Goal: Transaction & Acquisition: Purchase product/service

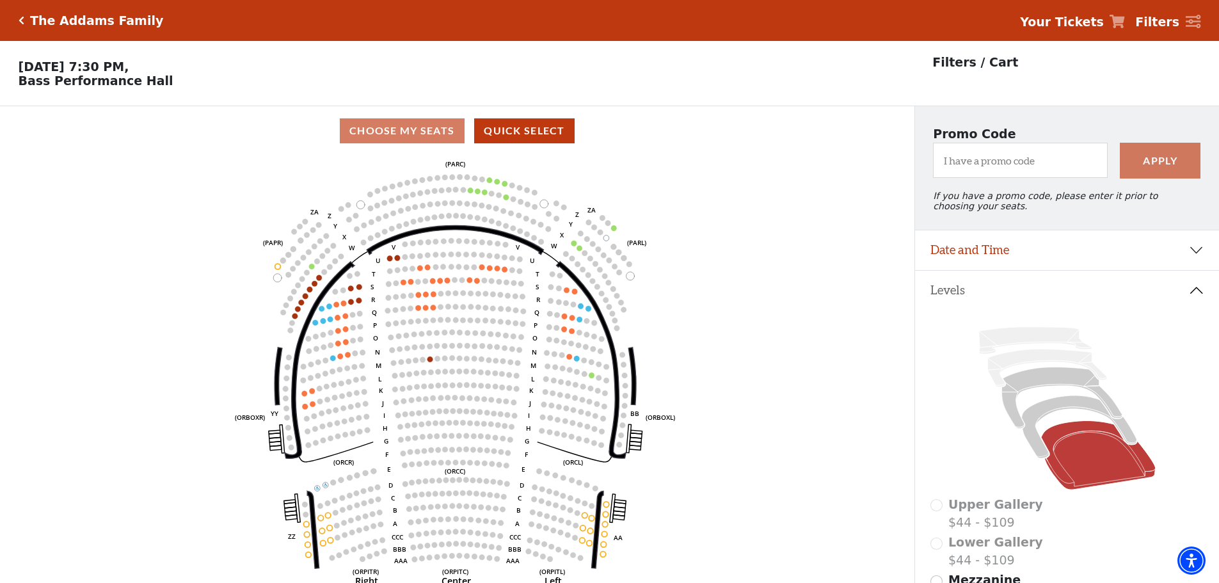
scroll to position [64, 0]
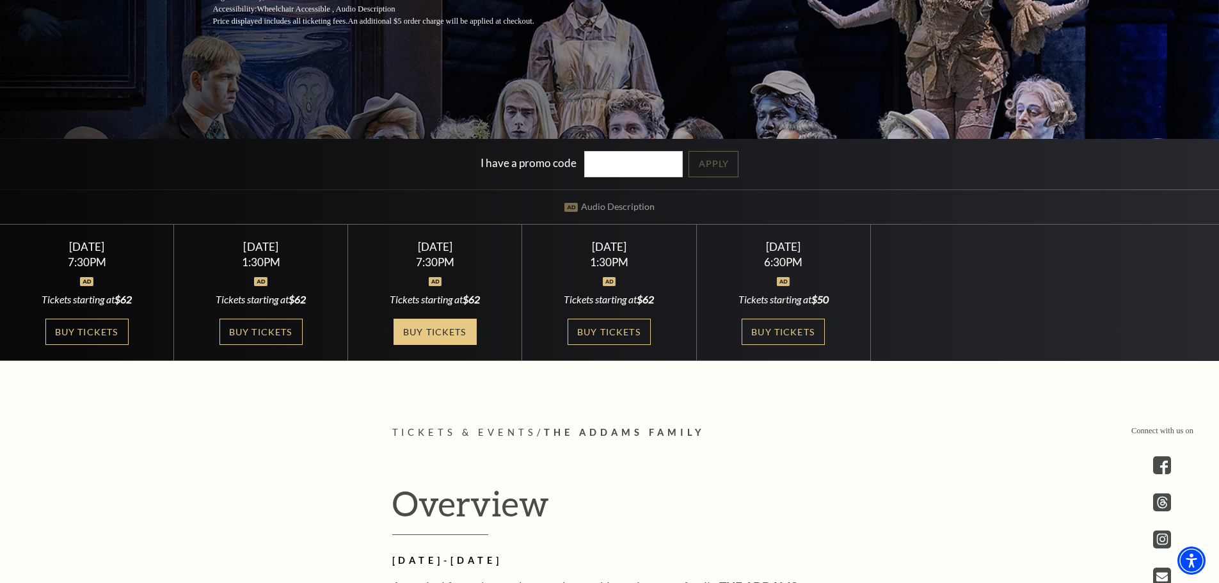
click at [427, 329] on link "Buy Tickets" at bounding box center [434, 332] width 83 height 26
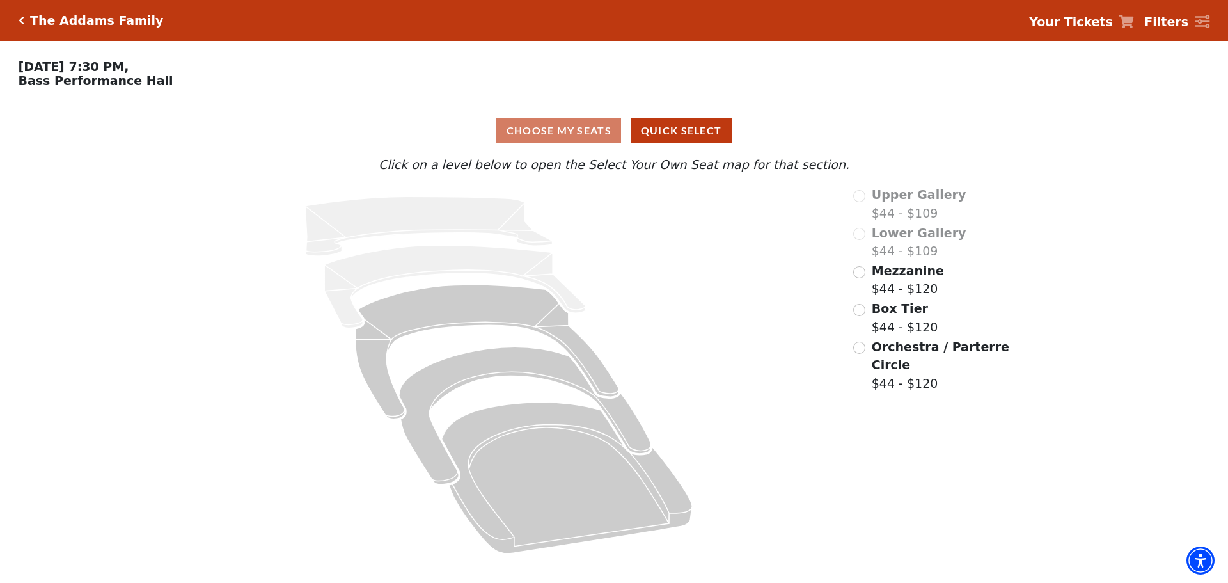
click at [34, 23] on h5 "The Addams Family" at bounding box center [96, 20] width 133 height 15
click at [21, 16] on icon "Click here to go back to filters" at bounding box center [22, 20] width 6 height 9
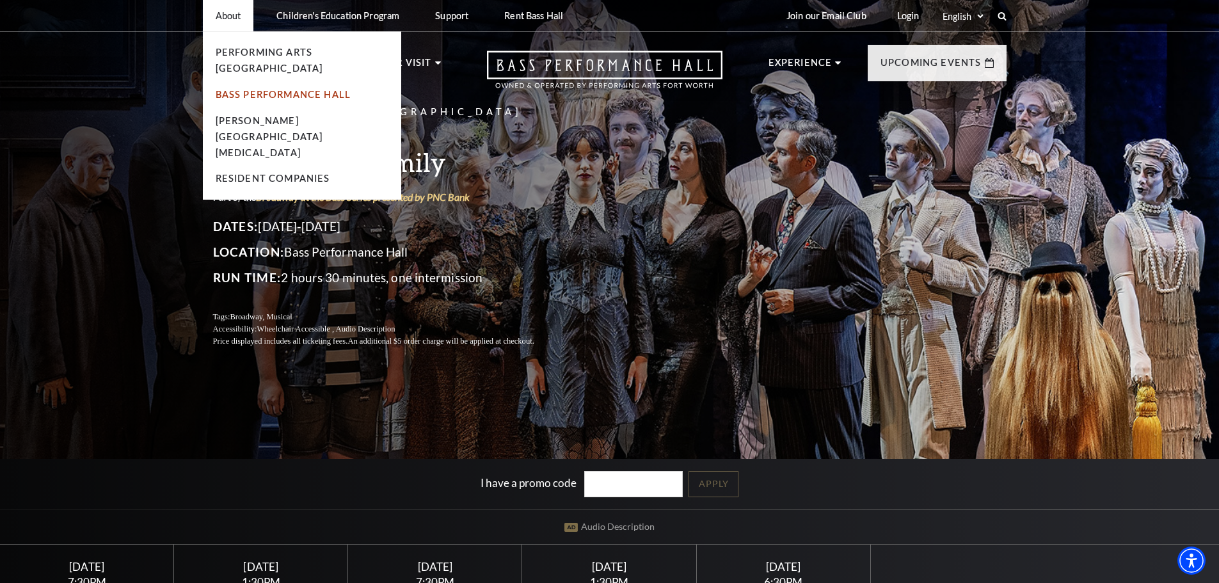
click at [247, 89] on link "Bass Performance Hall" at bounding box center [284, 94] width 136 height 11
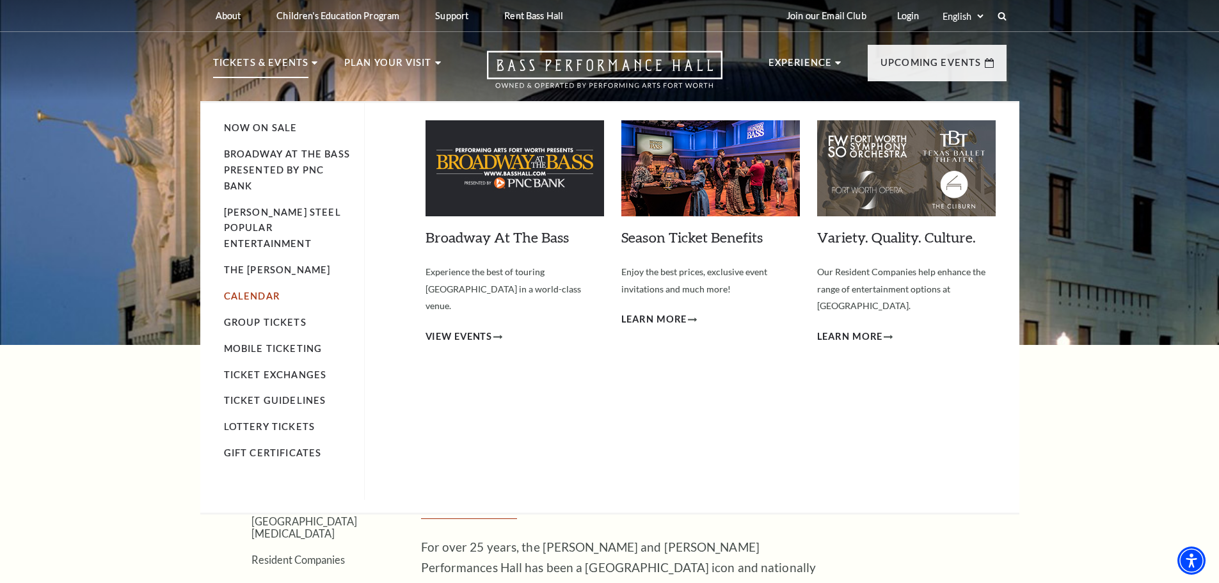
click at [265, 290] on link "Calendar" at bounding box center [252, 295] width 56 height 11
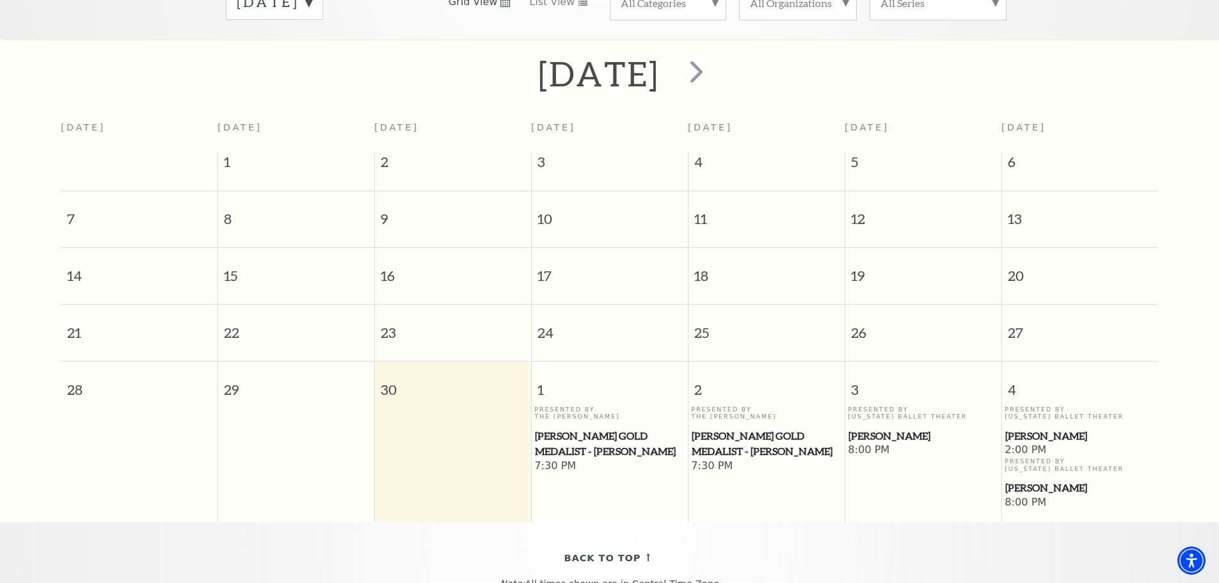
scroll to position [241, 0]
click at [715, 55] on span "next" at bounding box center [696, 70] width 36 height 36
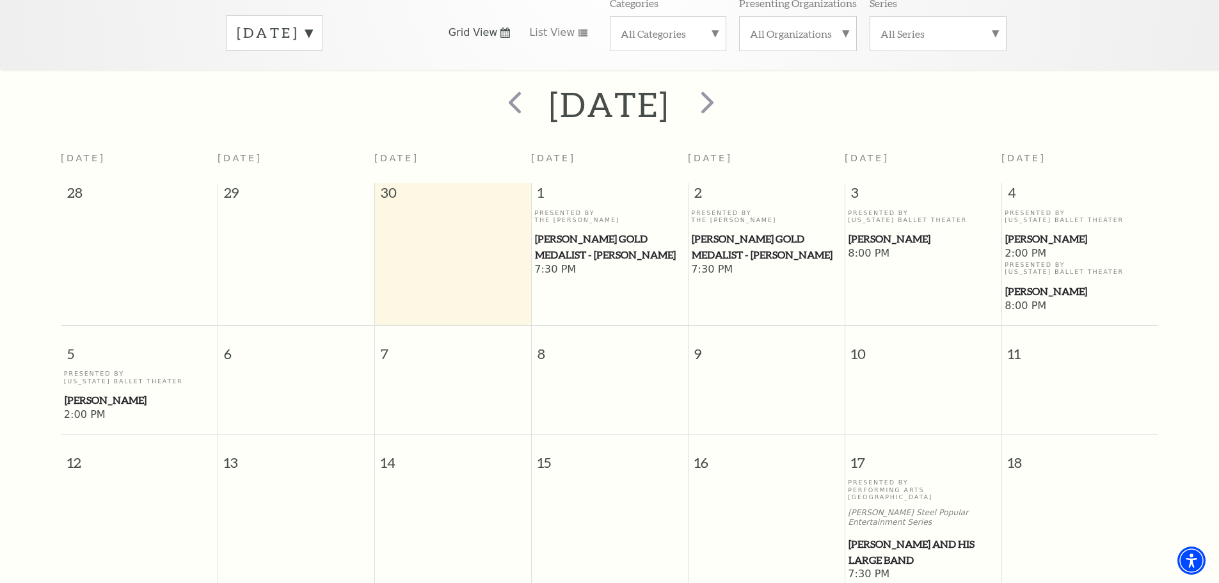
scroll to position [177, 0]
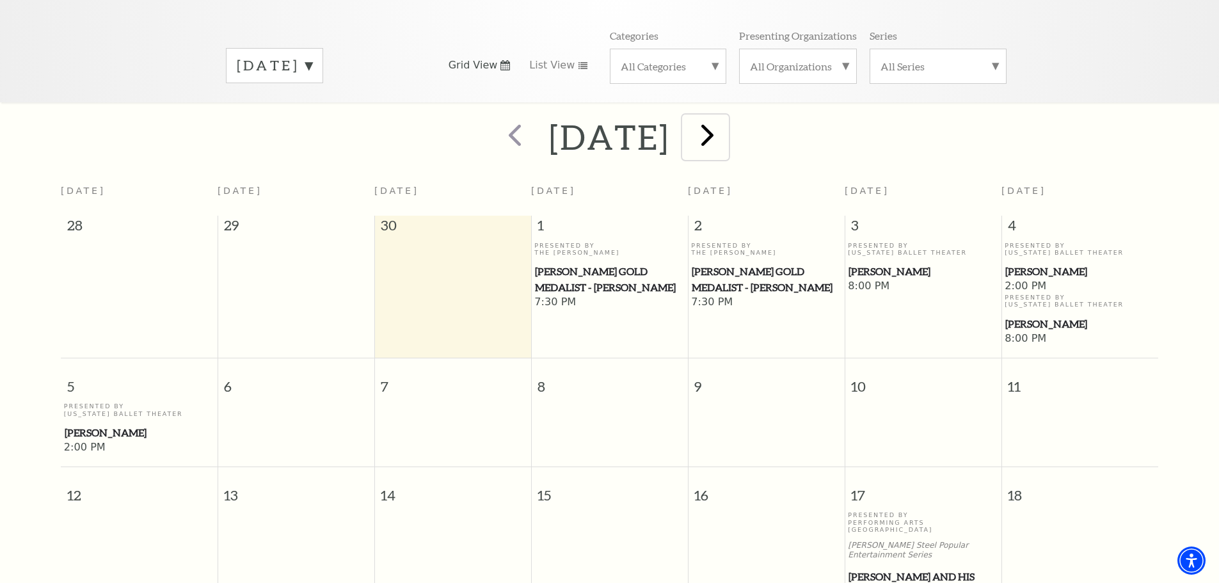
click at [725, 129] on span "next" at bounding box center [707, 134] width 36 height 36
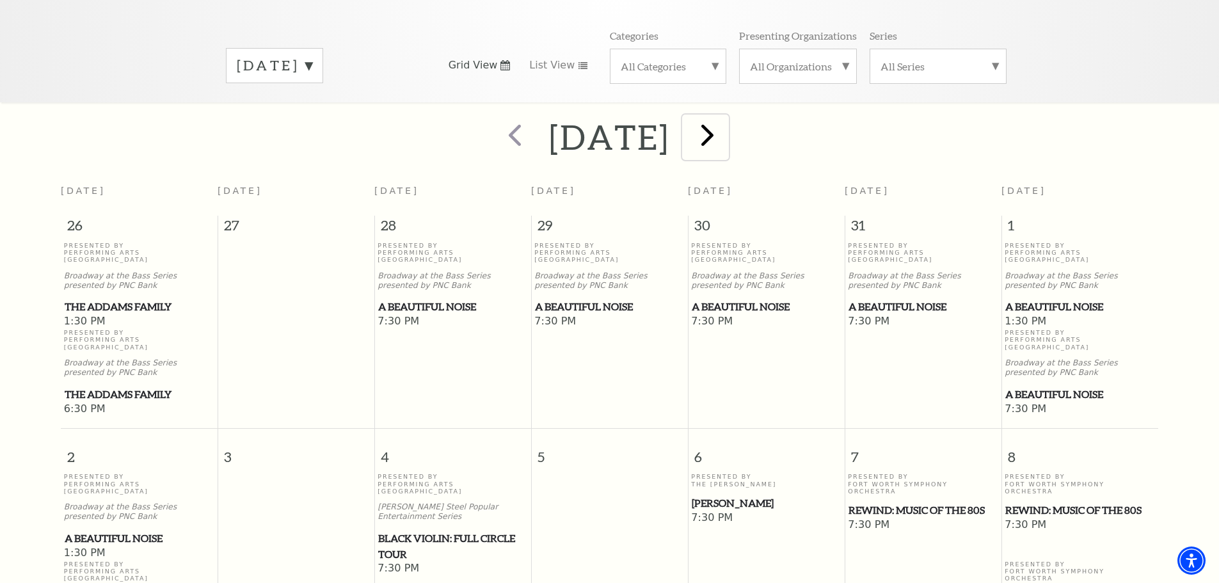
click at [725, 116] on span "next" at bounding box center [707, 134] width 36 height 36
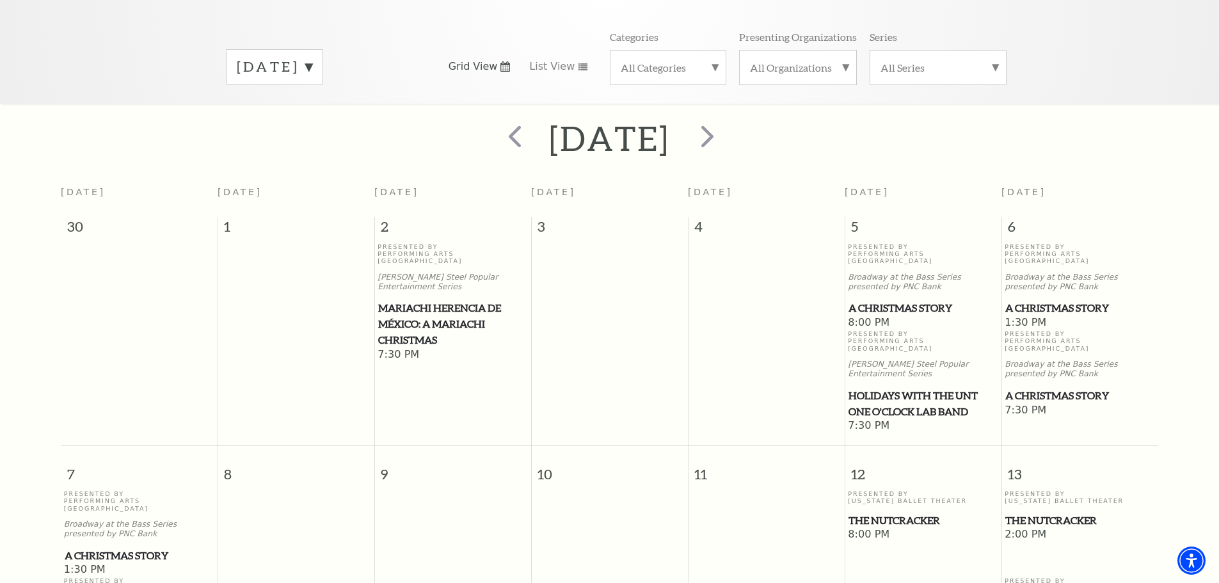
scroll to position [64, 0]
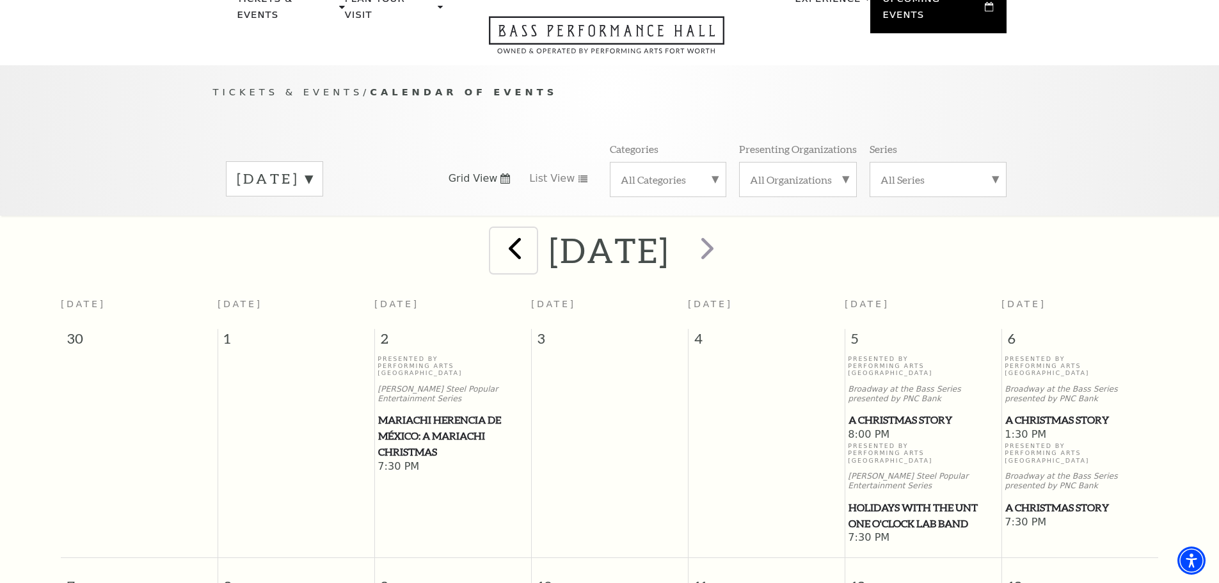
click at [496, 230] on span "prev" at bounding box center [514, 248] width 36 height 36
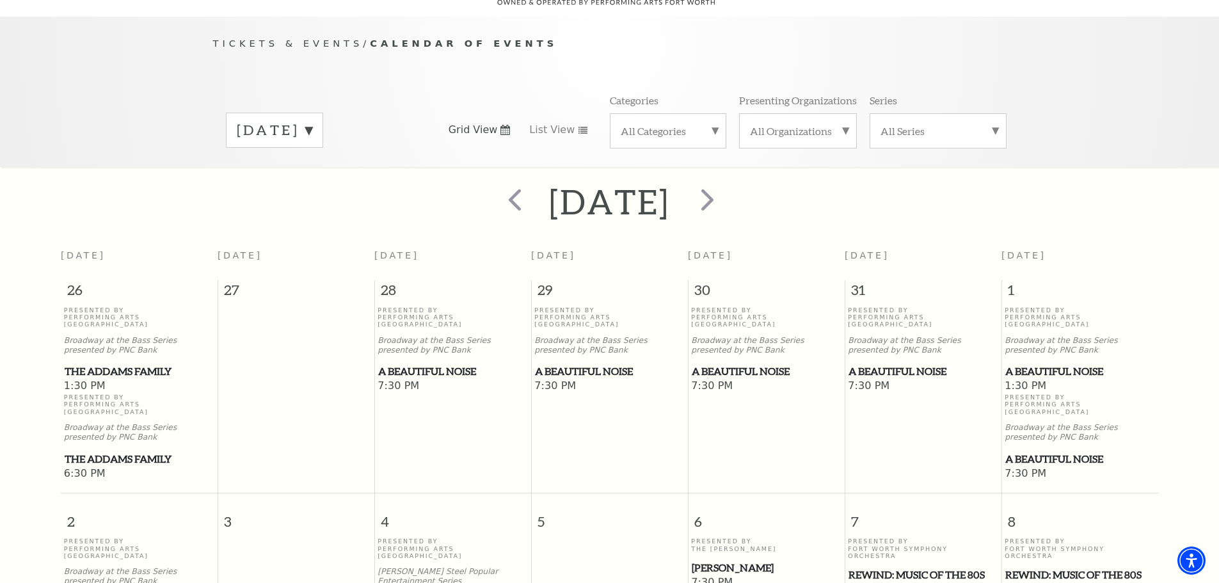
scroll to position [113, 0]
click at [496, 185] on span "prev" at bounding box center [514, 198] width 36 height 36
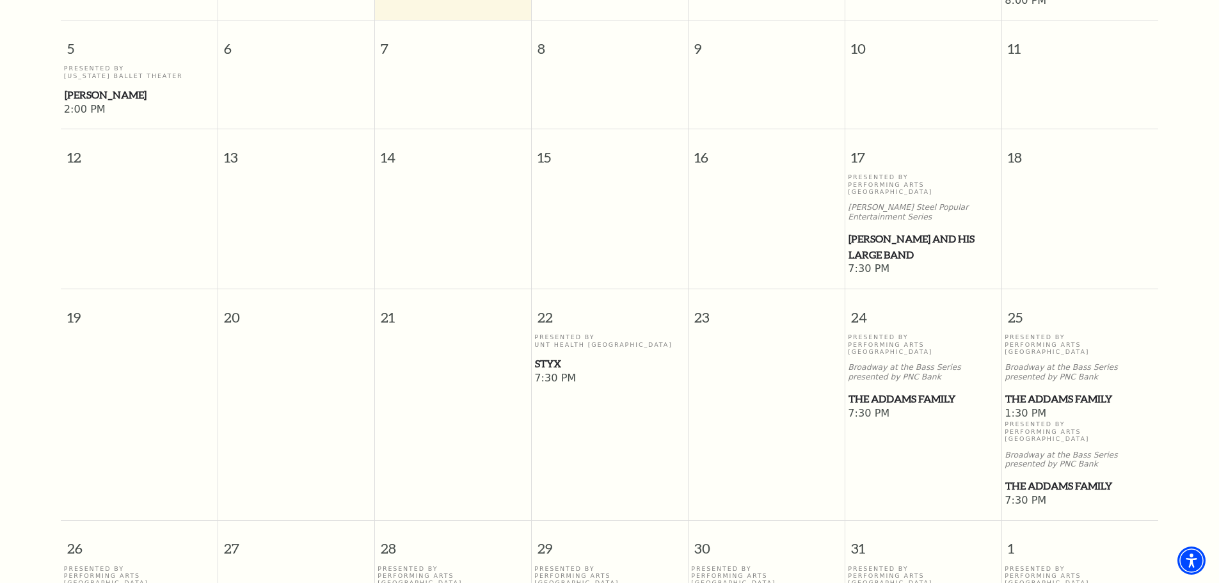
scroll to position [689, 0]
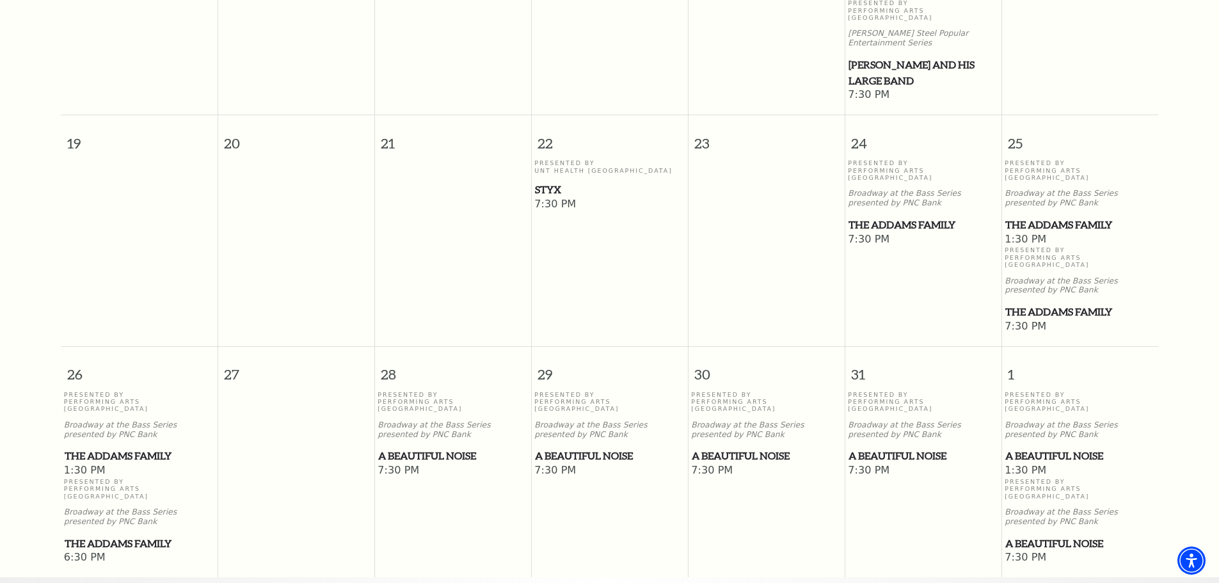
click at [1051, 217] on span "The Addams Family" at bounding box center [1079, 225] width 149 height 16
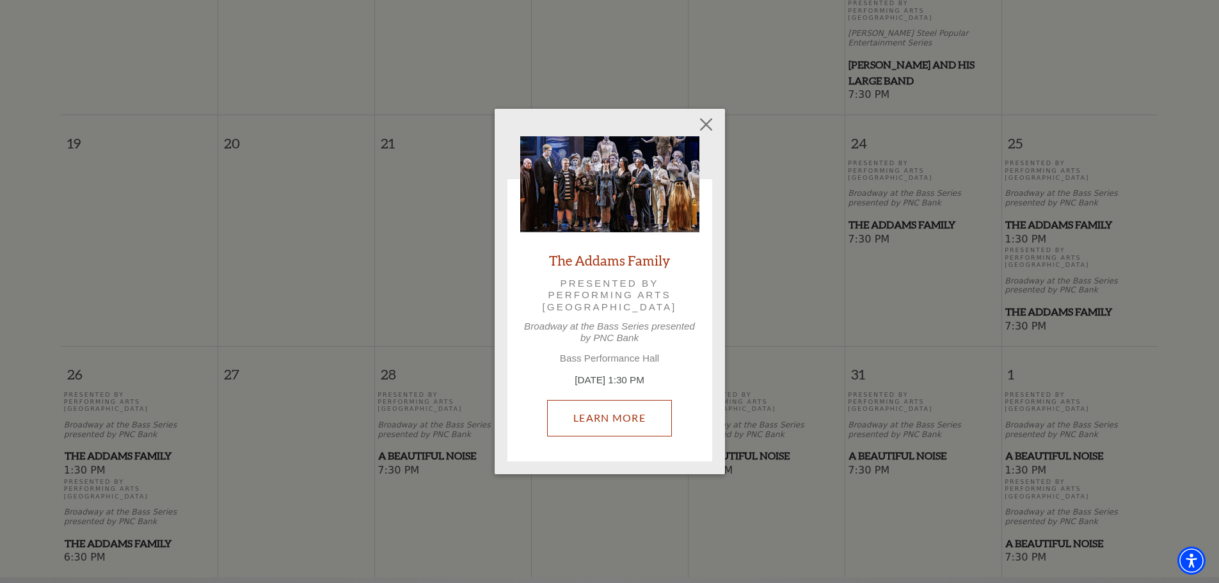
click at [614, 429] on link "Learn More" at bounding box center [609, 418] width 125 height 36
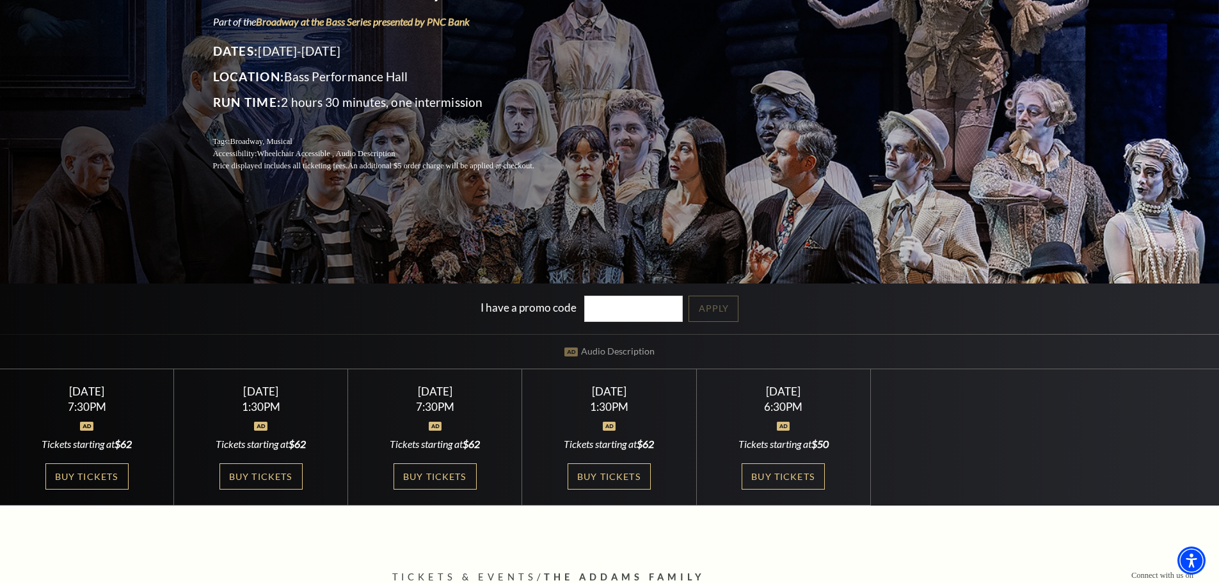
scroll to position [256, 0]
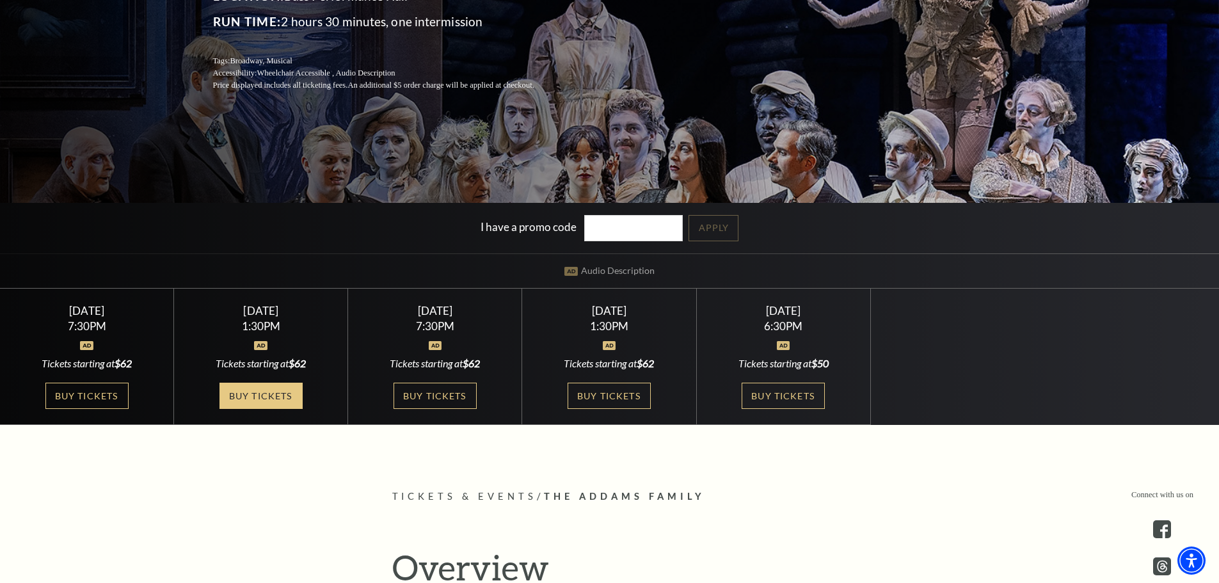
click at [252, 392] on link "Buy Tickets" at bounding box center [260, 396] width 83 height 26
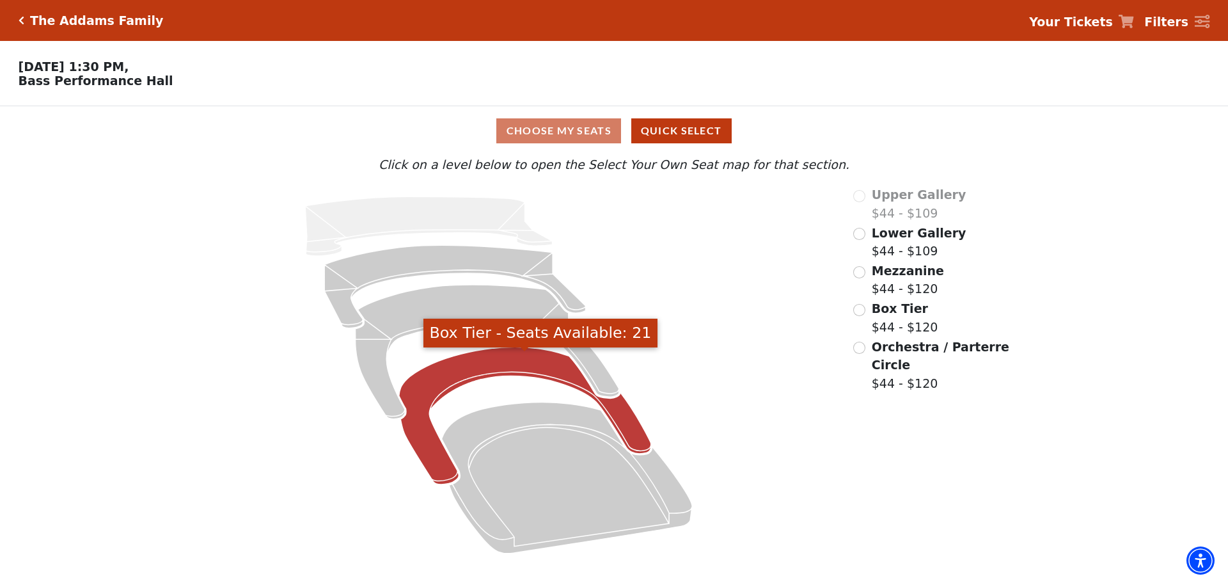
click at [491, 359] on icon "Box Tier - Seats Available: 21" at bounding box center [525, 416] width 252 height 138
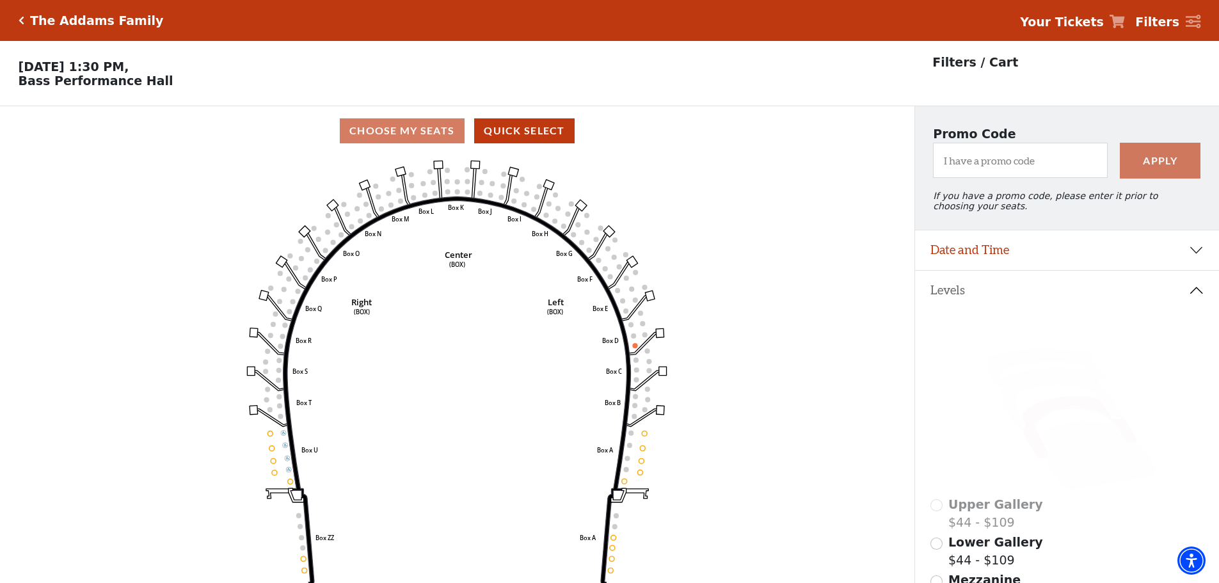
click at [19, 19] on icon "Click here to go back to filters" at bounding box center [22, 20] width 6 height 9
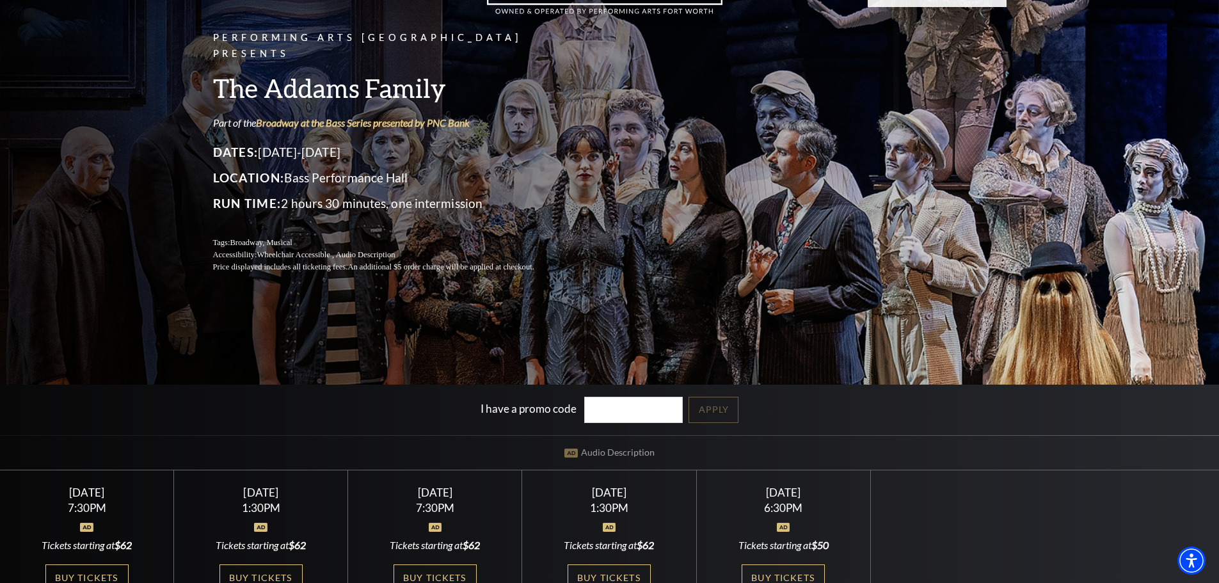
scroll to position [192, 0]
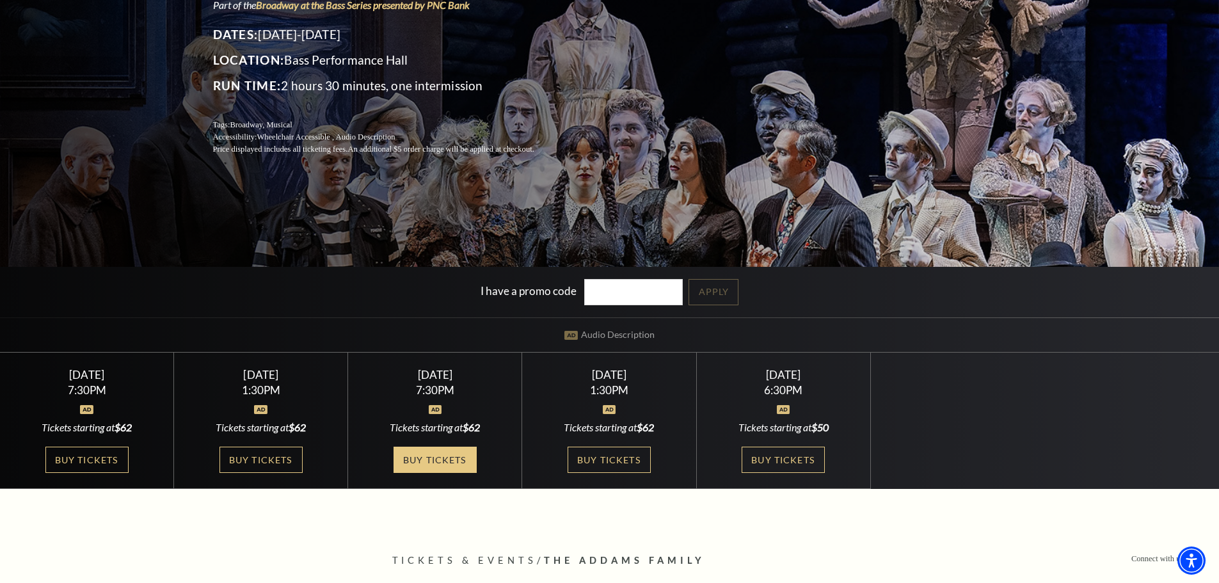
click at [473, 461] on link "Buy Tickets" at bounding box center [434, 460] width 83 height 26
click at [290, 459] on link "Buy Tickets" at bounding box center [260, 460] width 83 height 26
click at [410, 452] on link "Buy Tickets" at bounding box center [434, 460] width 83 height 26
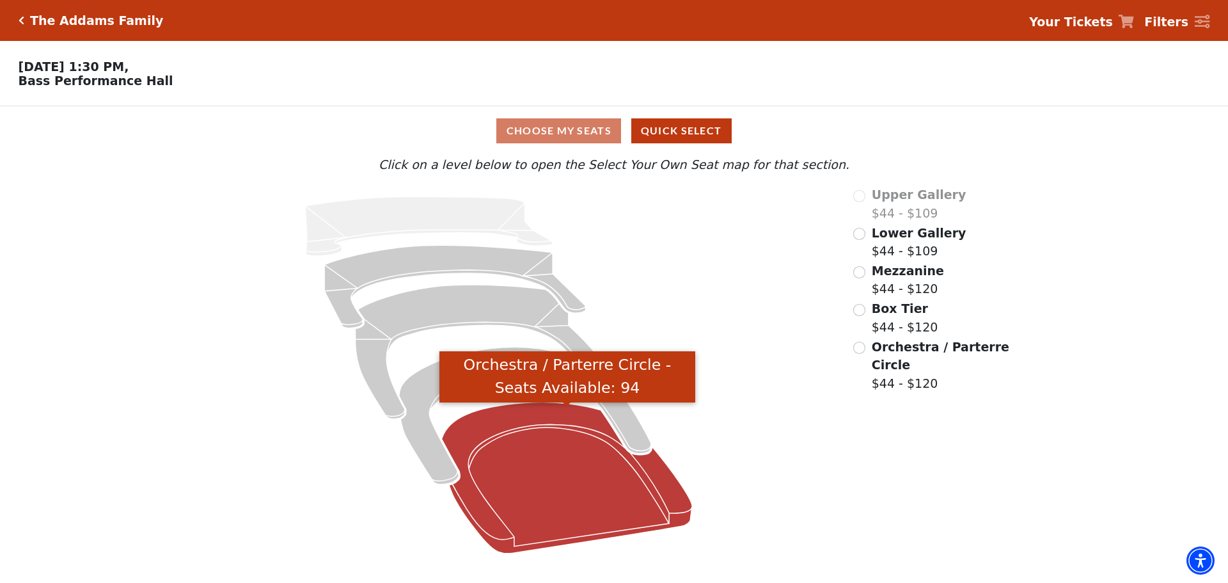
click at [499, 474] on icon "Orchestra / Parterre Circle - Seats Available: 94" at bounding box center [567, 477] width 251 height 151
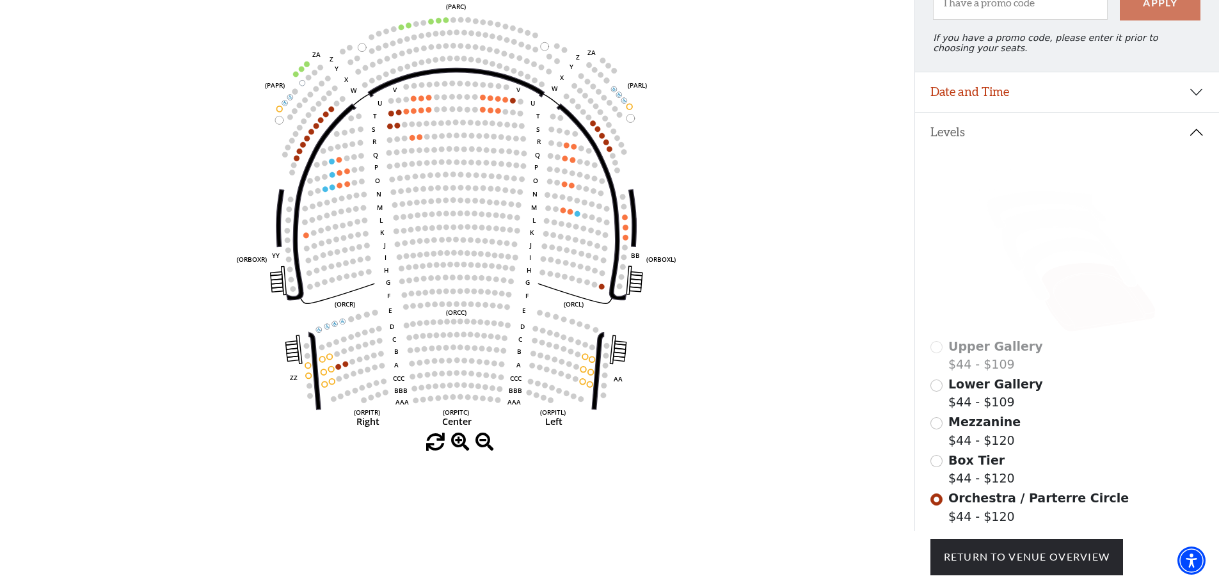
scroll to position [251, 0]
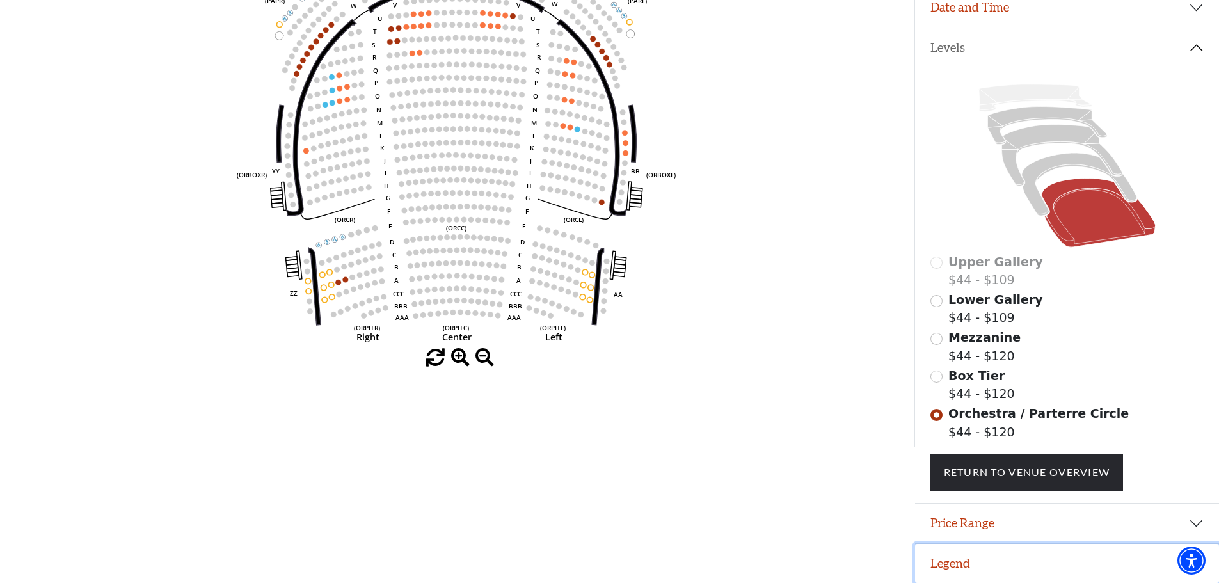
click at [1079, 558] on button "Legend" at bounding box center [1067, 564] width 304 height 40
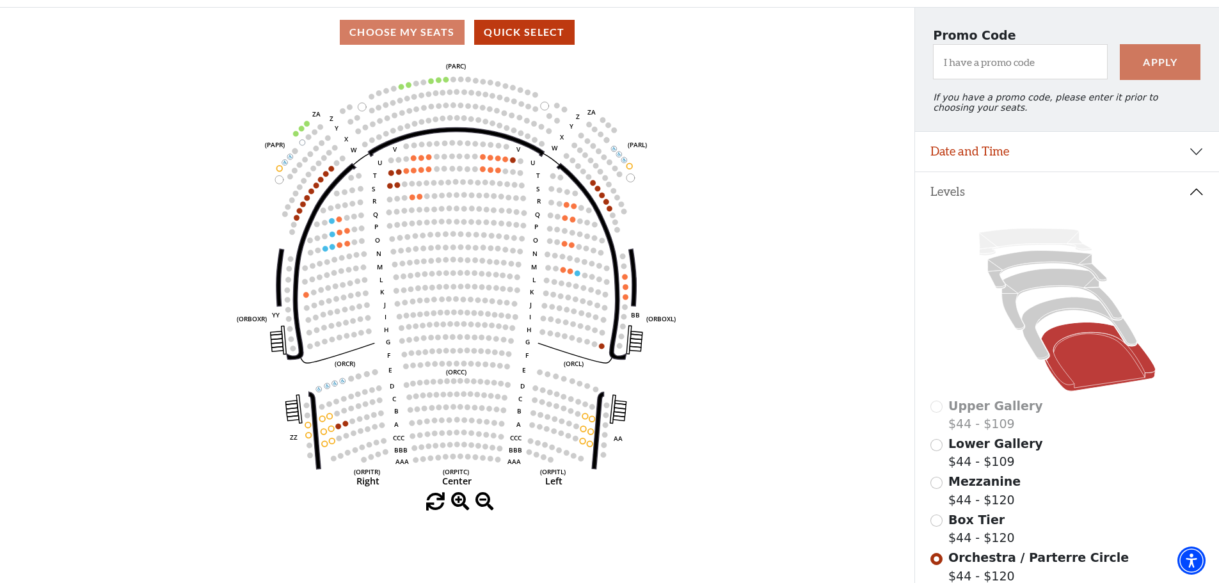
scroll to position [0, 0]
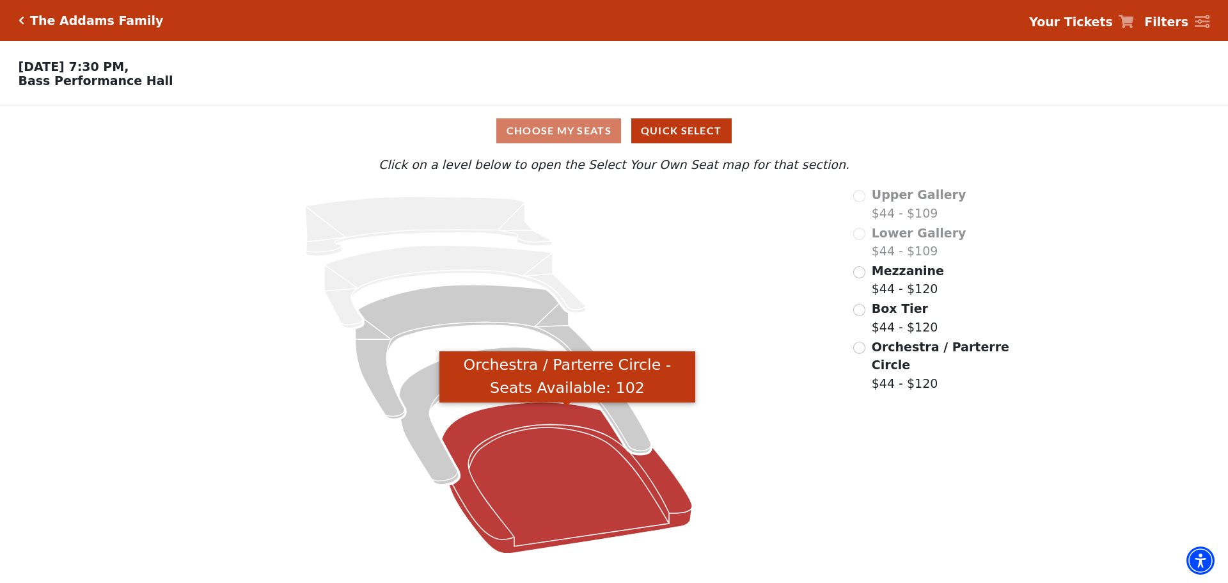
click at [530, 448] on icon "Orchestra / Parterre Circle - Seats Available: 102" at bounding box center [567, 477] width 251 height 151
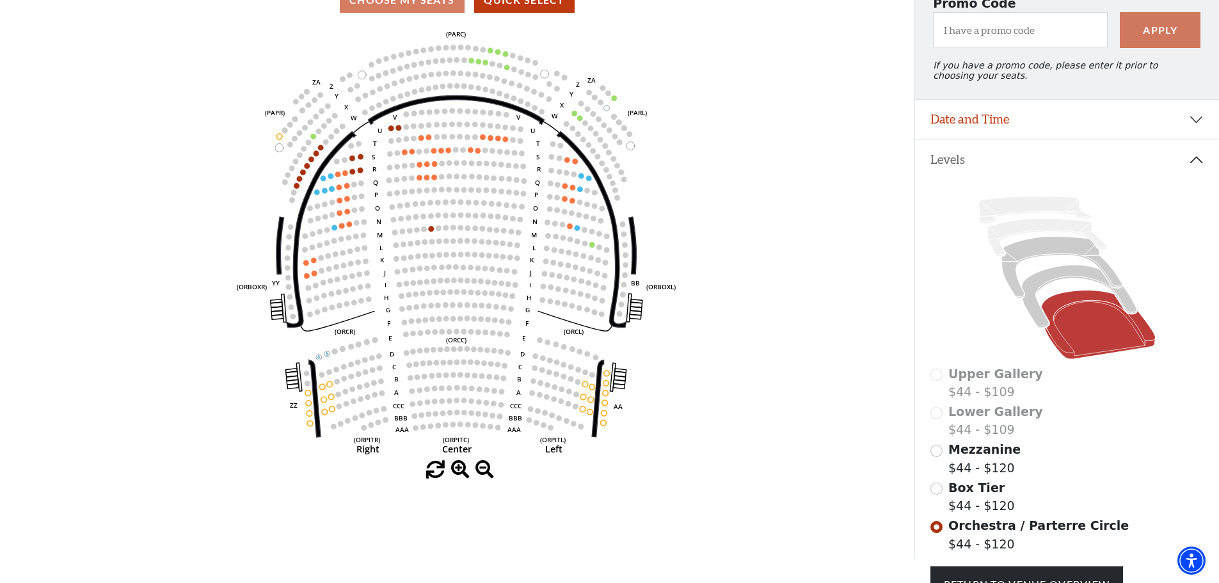
scroll to position [251, 0]
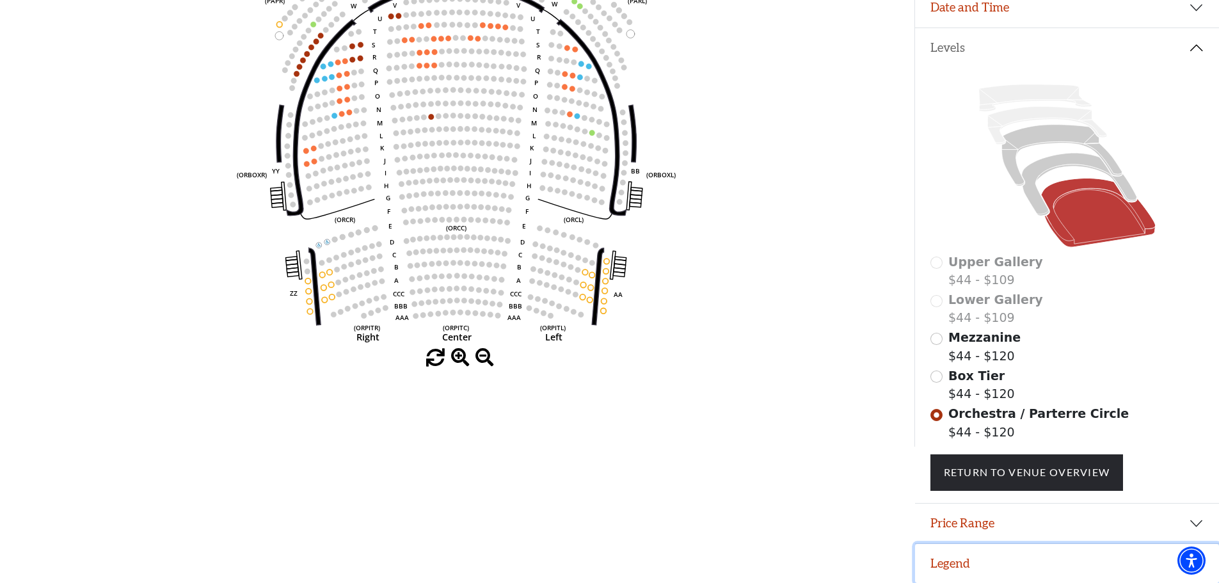
click at [1052, 562] on button "Legend" at bounding box center [1067, 564] width 304 height 40
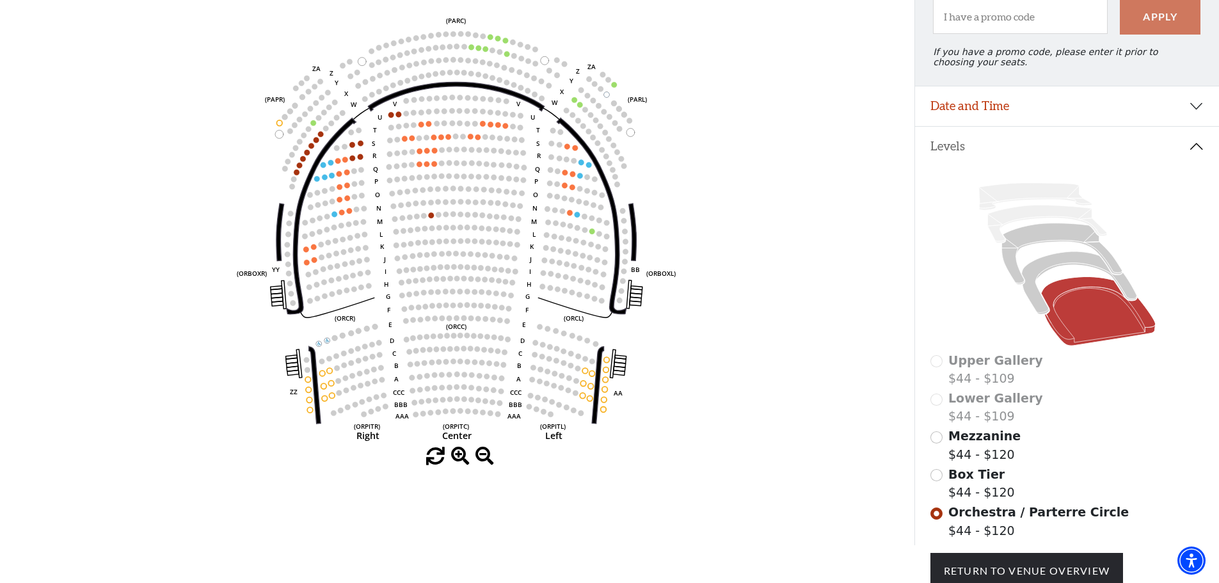
scroll to position [47, 0]
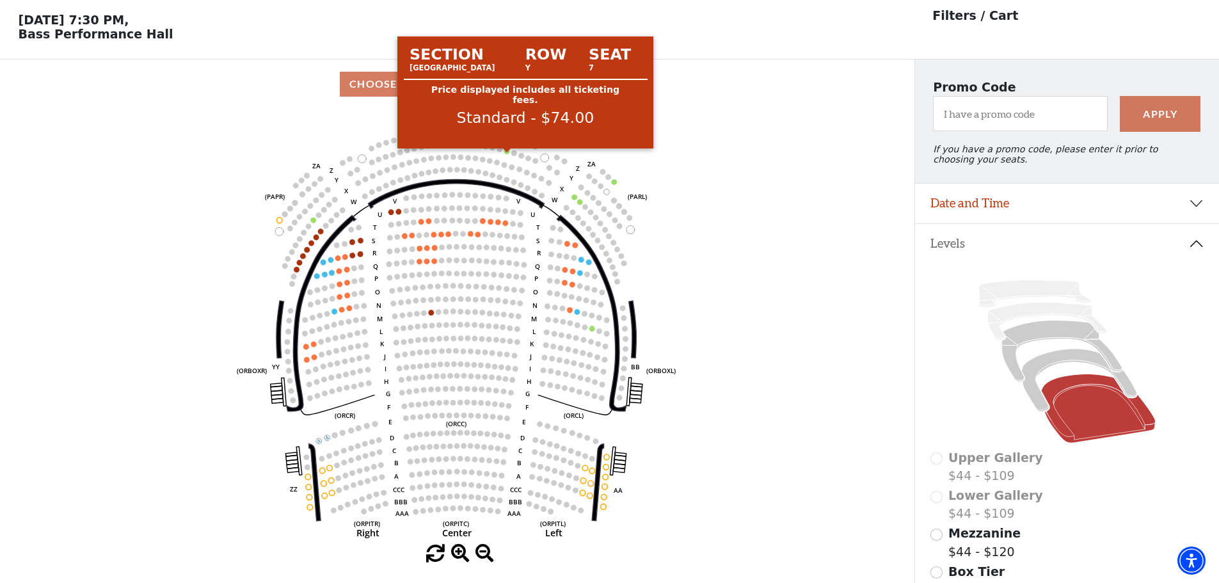
click at [507, 154] on circle at bounding box center [507, 151] width 6 height 6
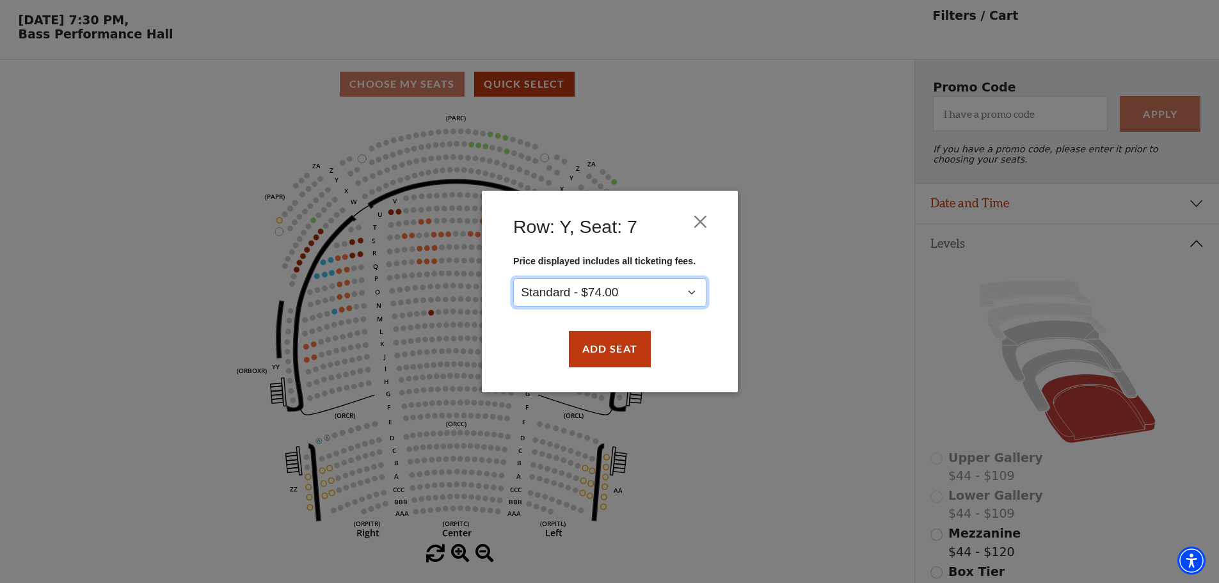
click at [598, 282] on select "Standard - $74.00" at bounding box center [609, 292] width 193 height 29
drag, startPoint x: 609, startPoint y: 301, endPoint x: 610, endPoint y: 308, distance: 6.4
click at [609, 301] on select "Standard - $74.00" at bounding box center [609, 292] width 193 height 29
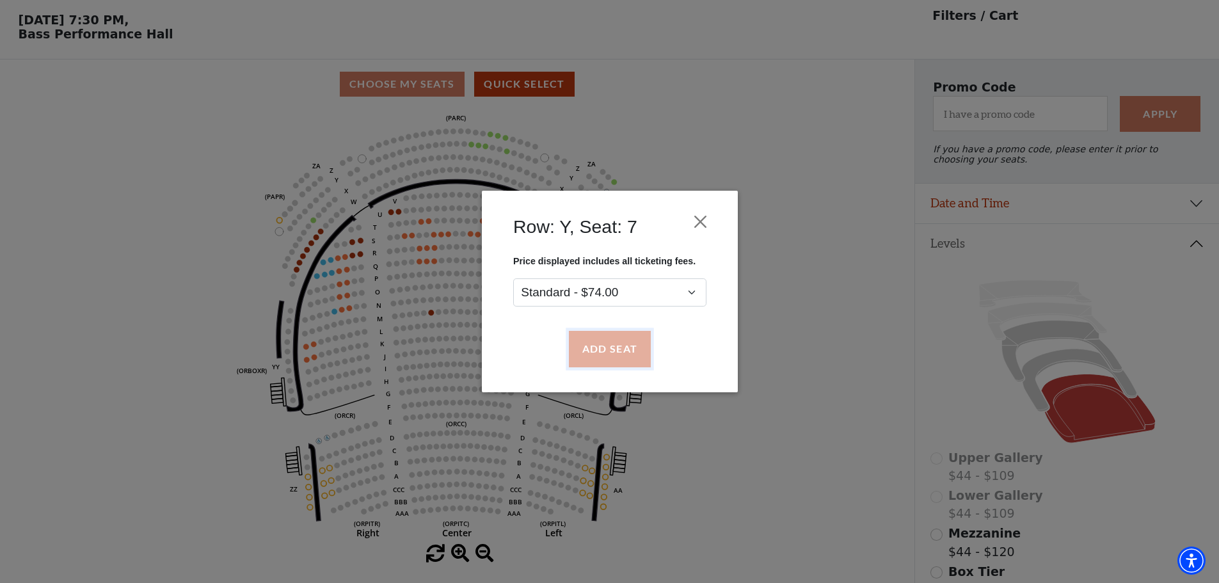
click at [612, 350] on button "Add Seat" at bounding box center [609, 349] width 82 height 36
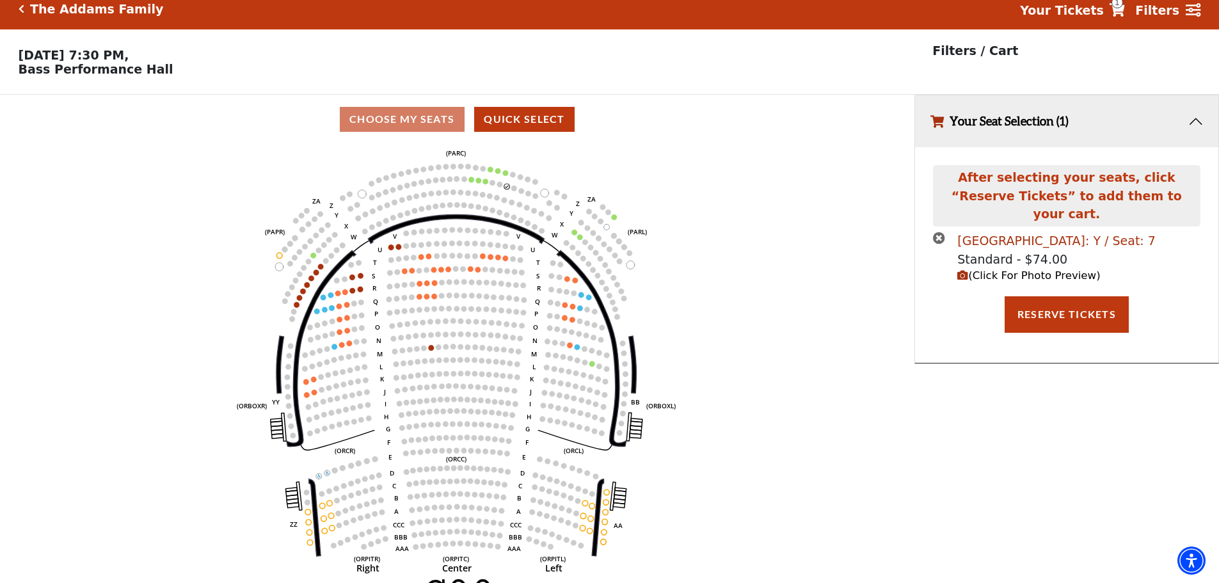
scroll to position [0, 0]
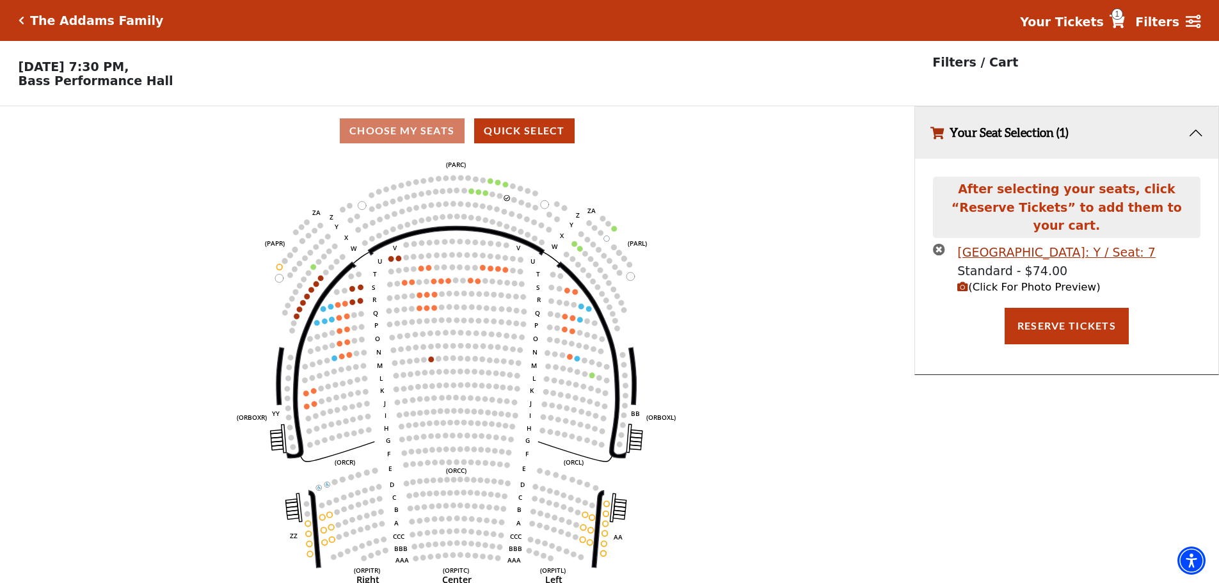
click at [986, 281] on span "(Click For Photo Preview)" at bounding box center [1028, 287] width 143 height 12
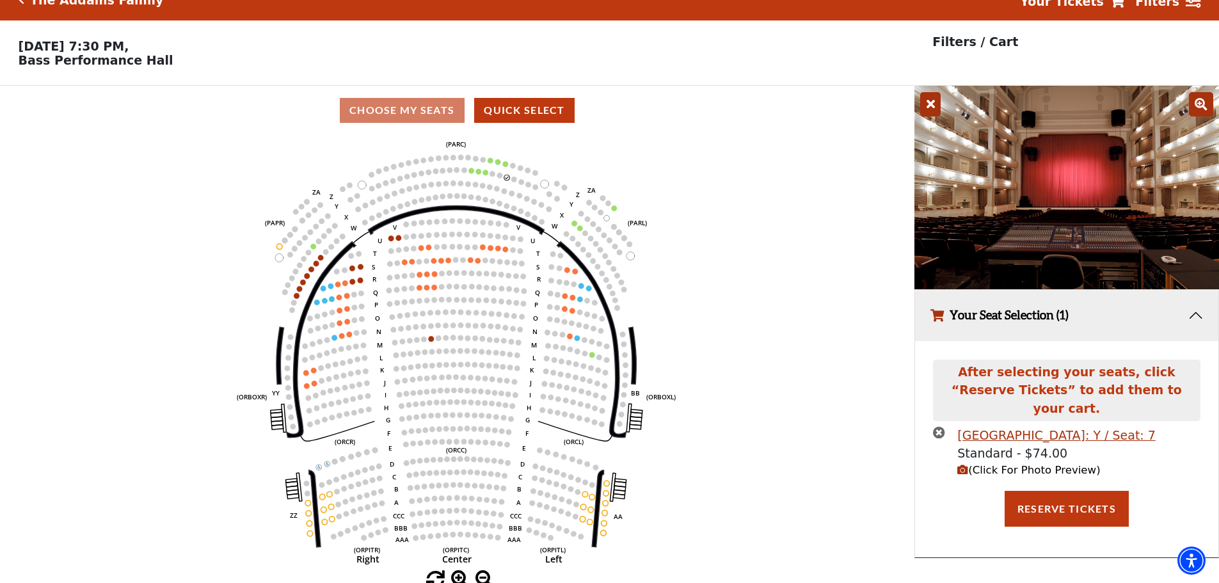
scroll to position [31, 0]
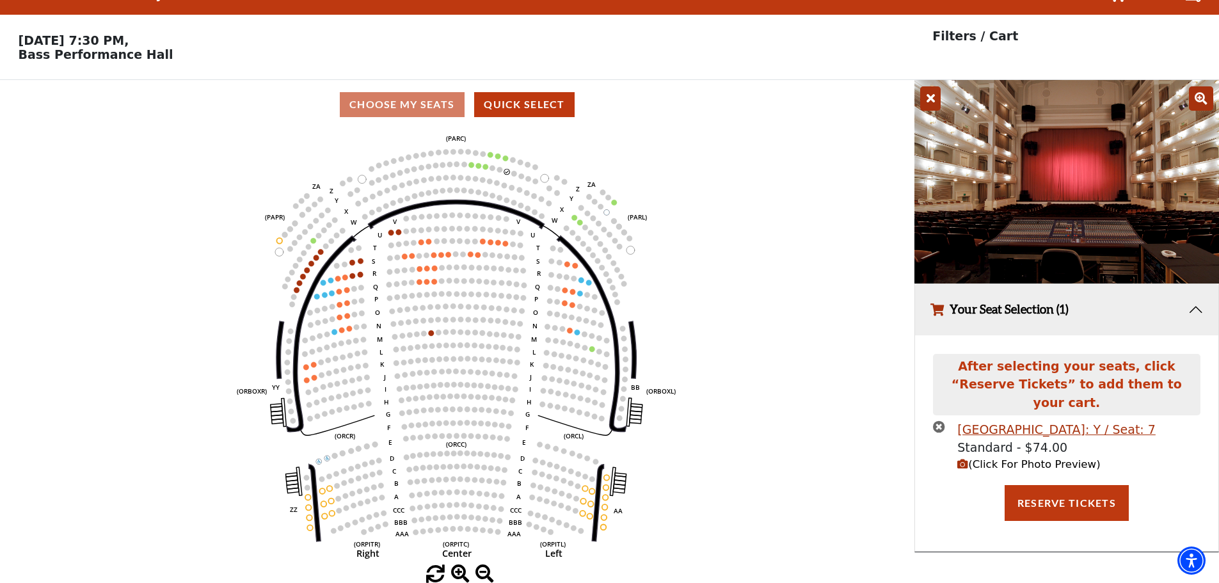
click at [1078, 171] on img at bounding box center [1066, 181] width 305 height 203
click at [1208, 104] on icon at bounding box center [1201, 98] width 24 height 24
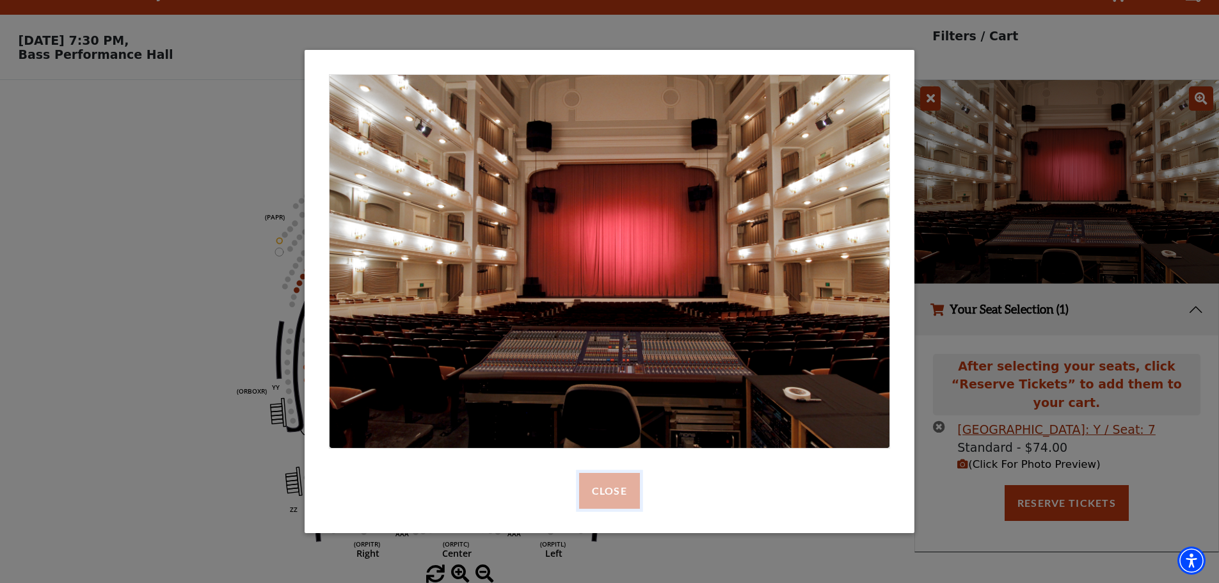
click at [629, 482] on button "Close" at bounding box center [609, 491] width 61 height 36
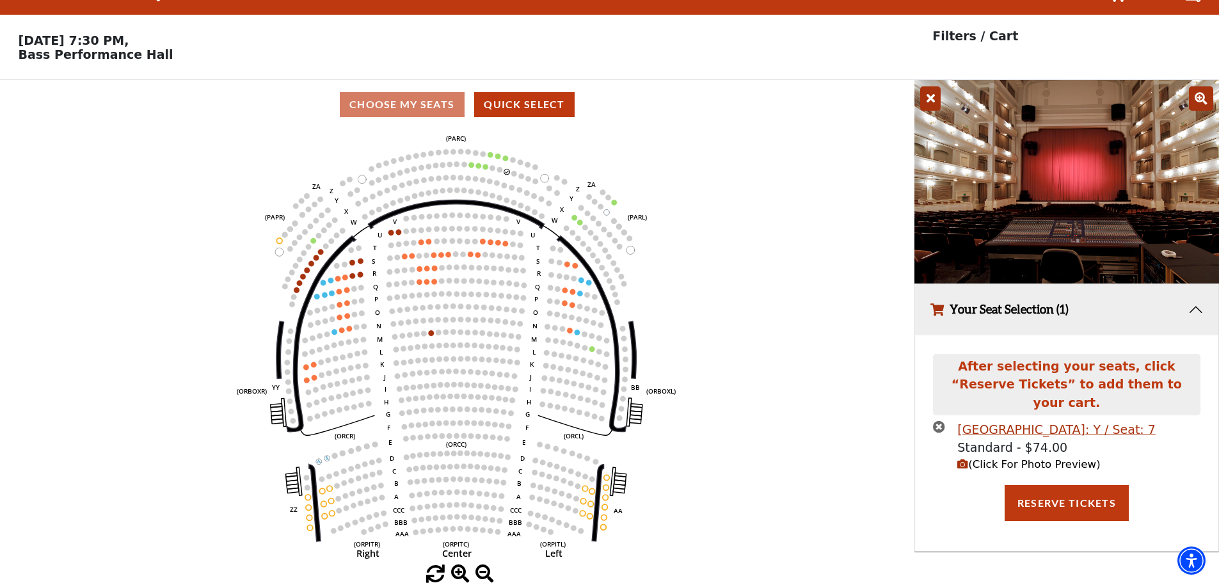
click at [818, 298] on icon "Left (ORPITL) Right (ORPITR) Center (ORPITC) ZZ AA YY BB ZA ZA (ORCL) (ORCR) (O…" at bounding box center [456, 347] width 823 height 436
click at [533, 150] on icon "Left (ORPITL) Right (ORPITR) Center (ORPITC) ZZ AA YY BB ZA ZA (ORCL) (ORCR) (O…" at bounding box center [456, 347] width 823 height 436
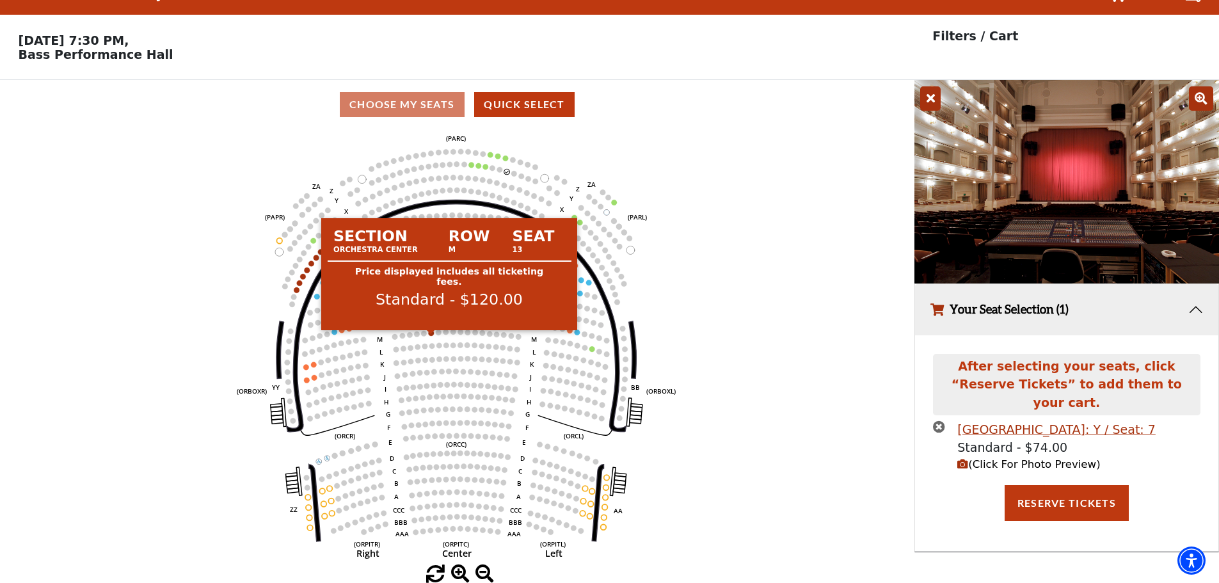
click at [431, 334] on circle at bounding box center [432, 333] width 6 height 6
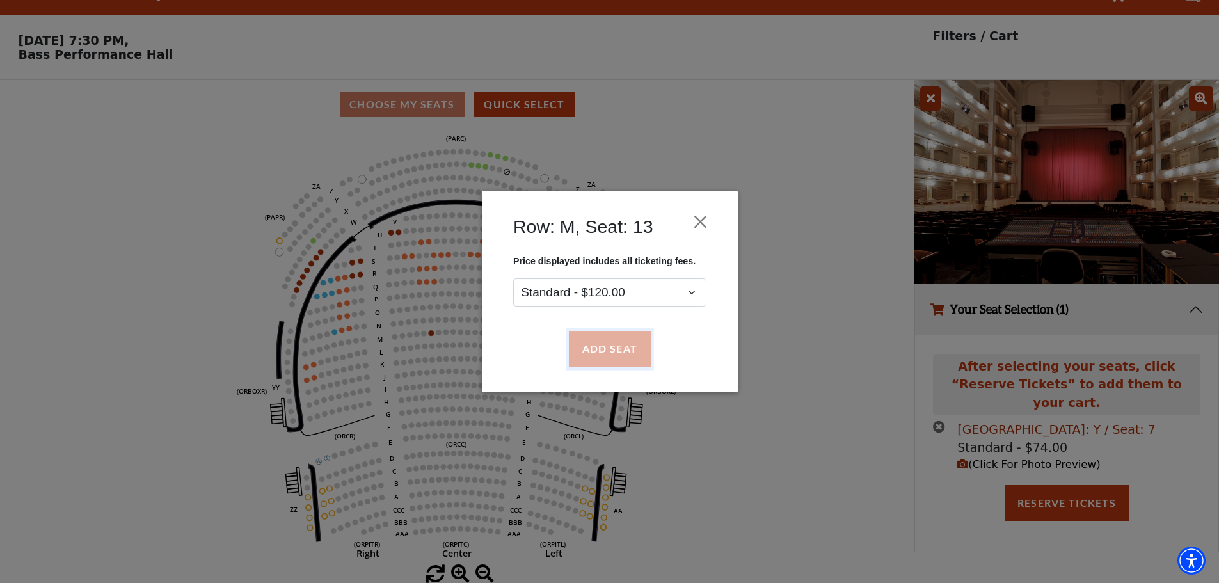
click at [593, 345] on button "Add Seat" at bounding box center [609, 349] width 82 height 36
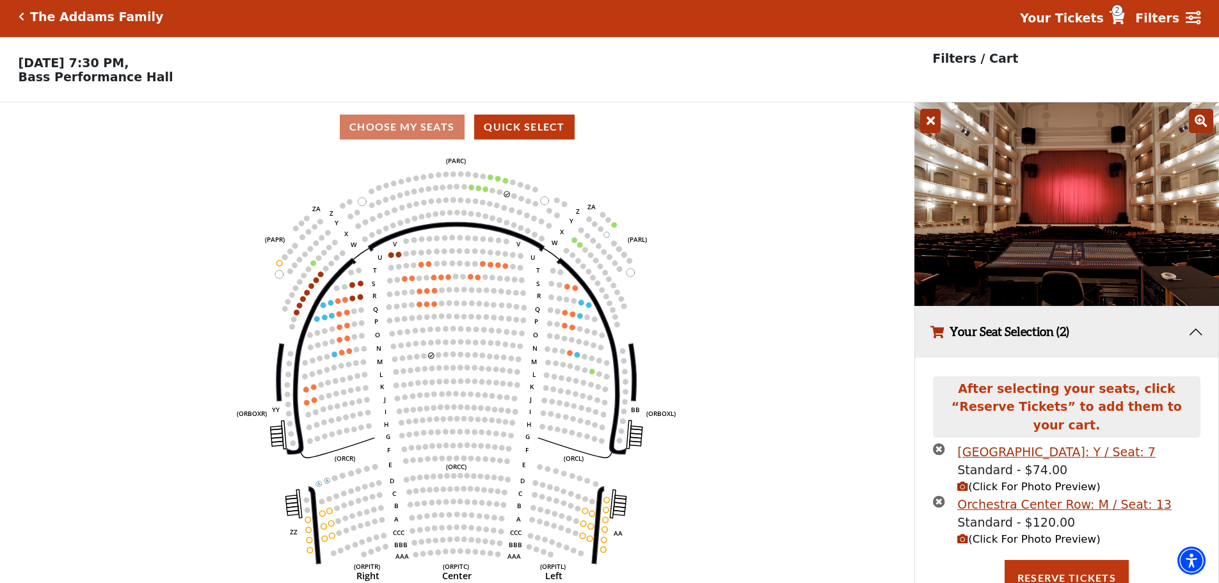
scroll to position [35, 0]
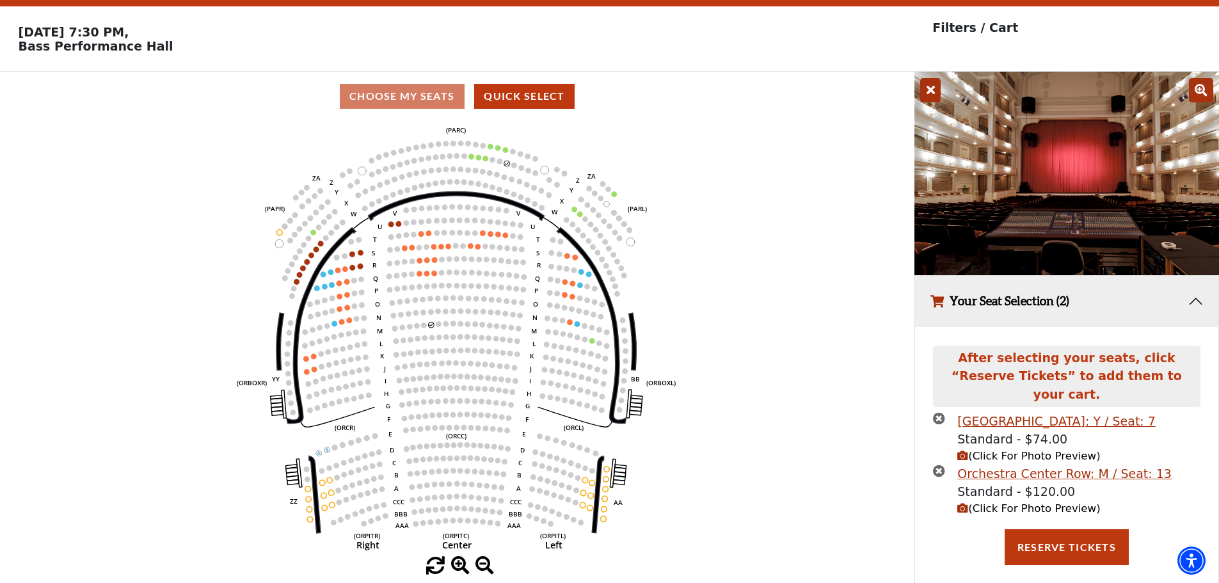
click at [983, 502] on span "(Click For Photo Preview)" at bounding box center [1028, 508] width 143 height 12
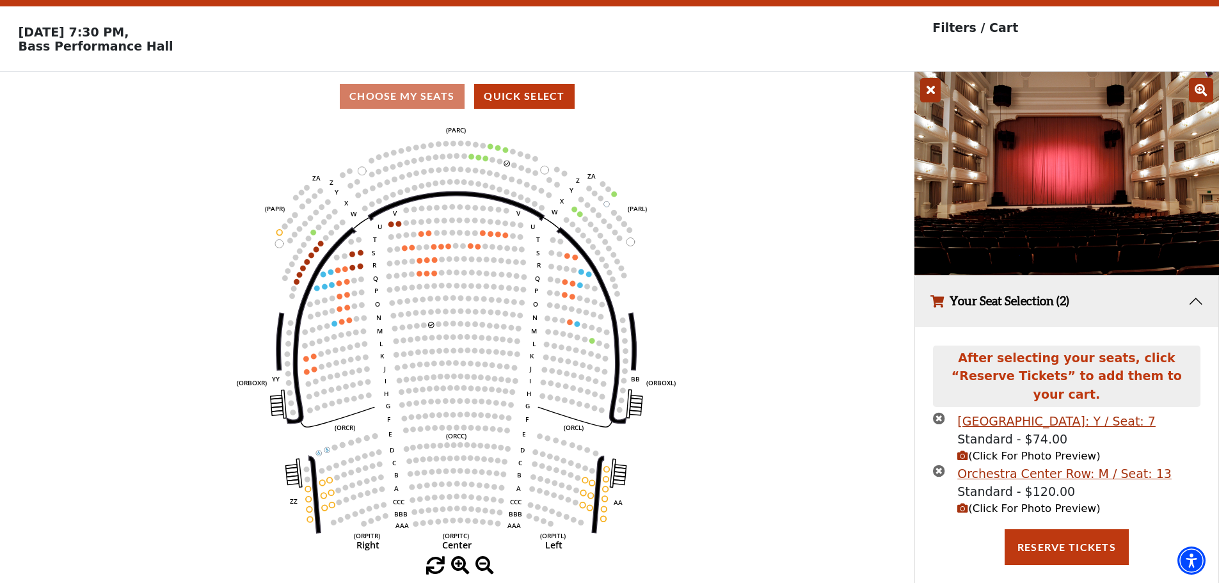
click at [937, 464] on icon "times-circle" at bounding box center [939, 470] width 12 height 12
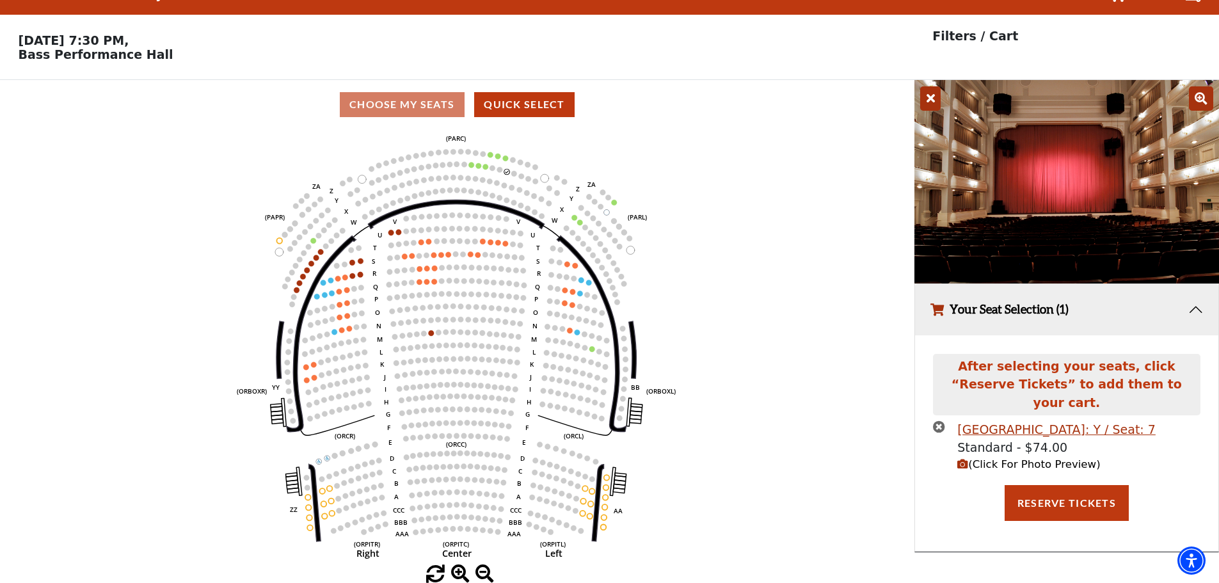
click at [937, 420] on icon "times-circle" at bounding box center [939, 426] width 12 height 12
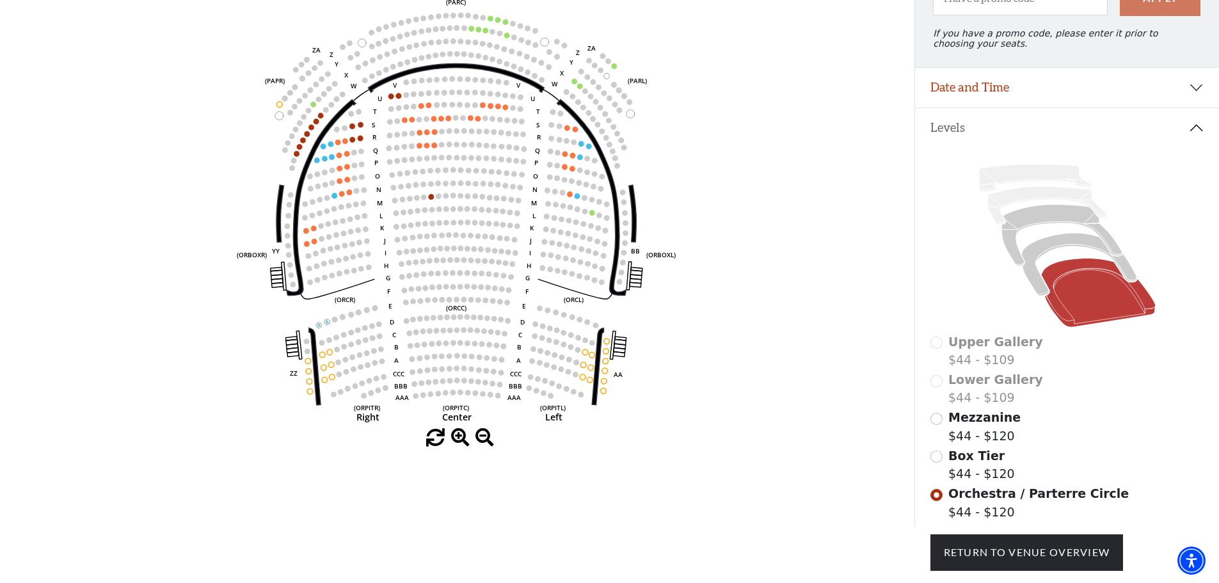
scroll to position [111, 0]
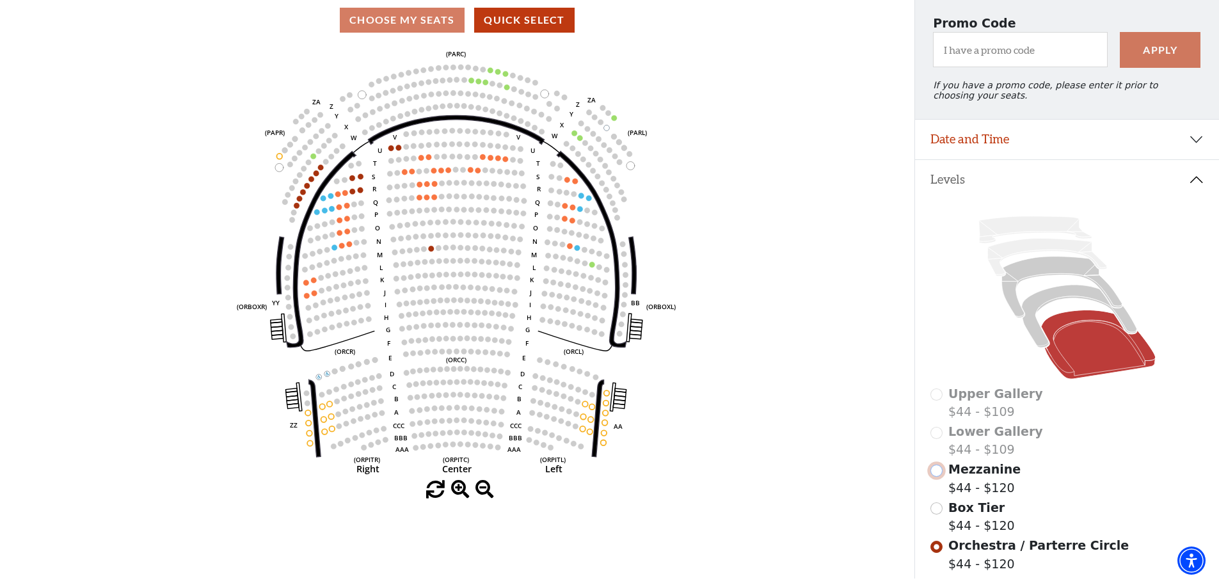
click at [937, 477] on input "Mezzanine$44 - $120\a" at bounding box center [936, 470] width 12 height 12
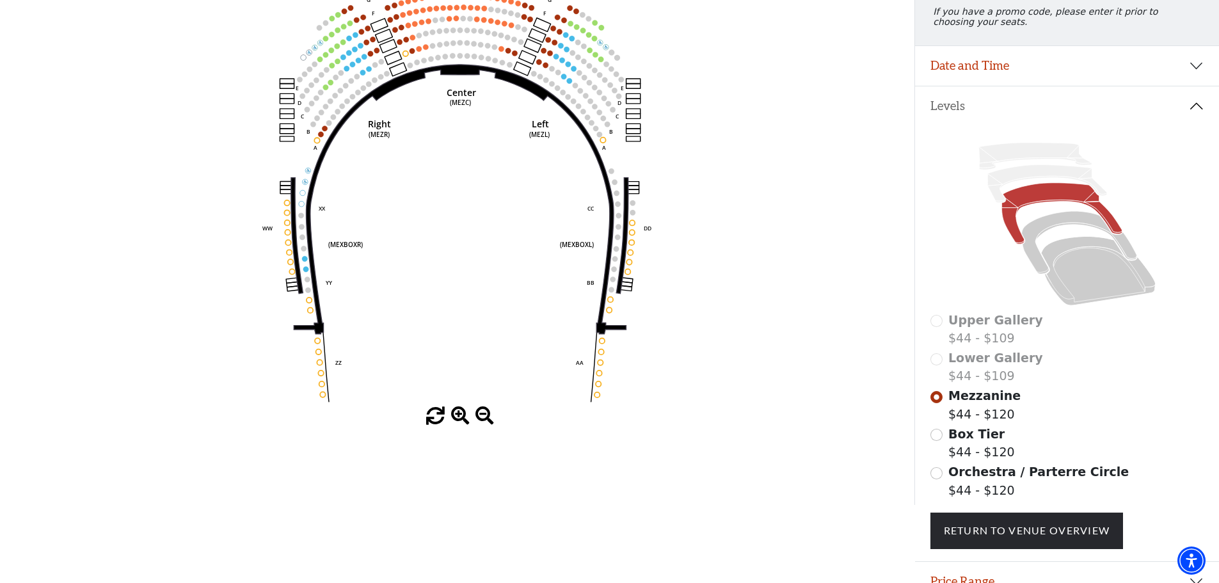
scroll to position [251, 0]
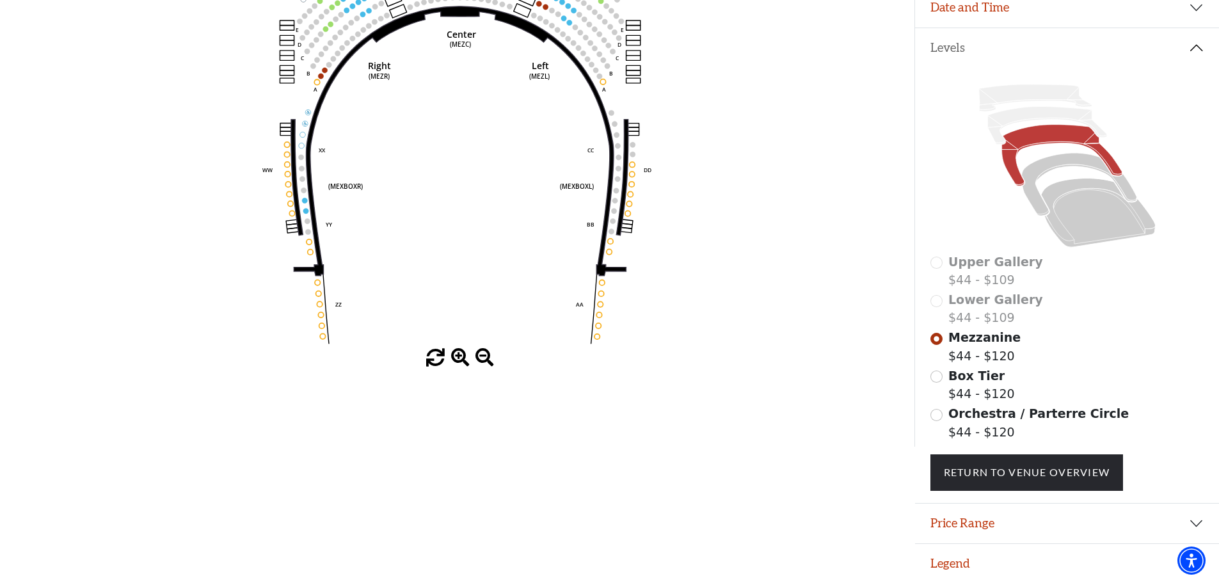
click at [938, 304] on div "Lower Gallery $44 - $109" at bounding box center [1067, 308] width 274 height 36
click at [939, 381] on input "Box Tier$44 - $120\a" at bounding box center [936, 376] width 12 height 12
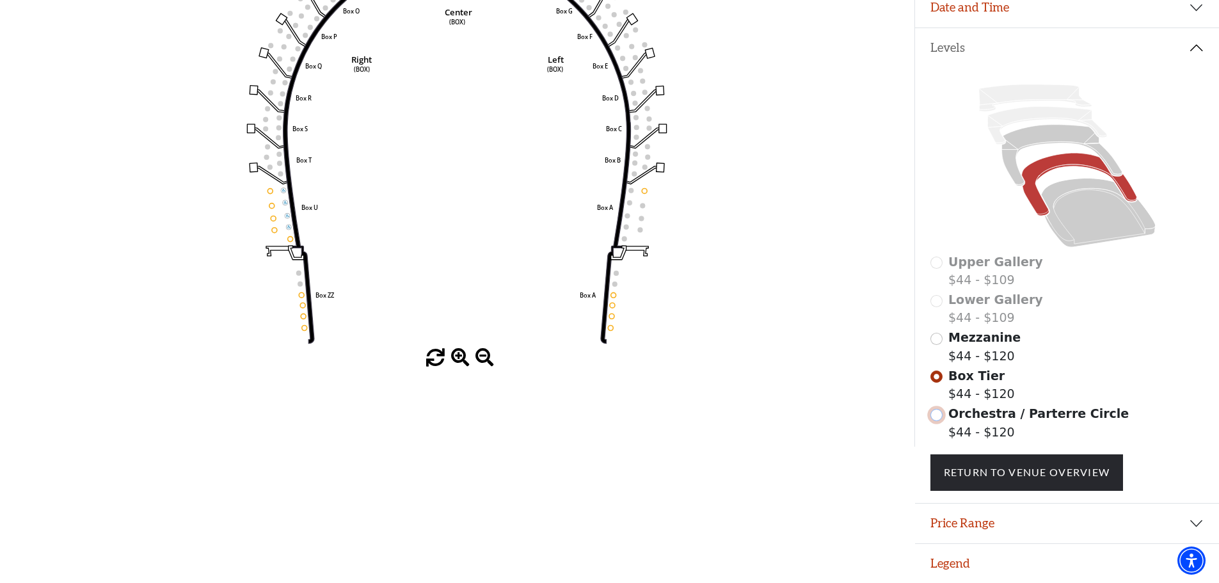
click at [940, 418] on input "Orchestra / Parterre Circle$44 - $120\a" at bounding box center [936, 415] width 12 height 12
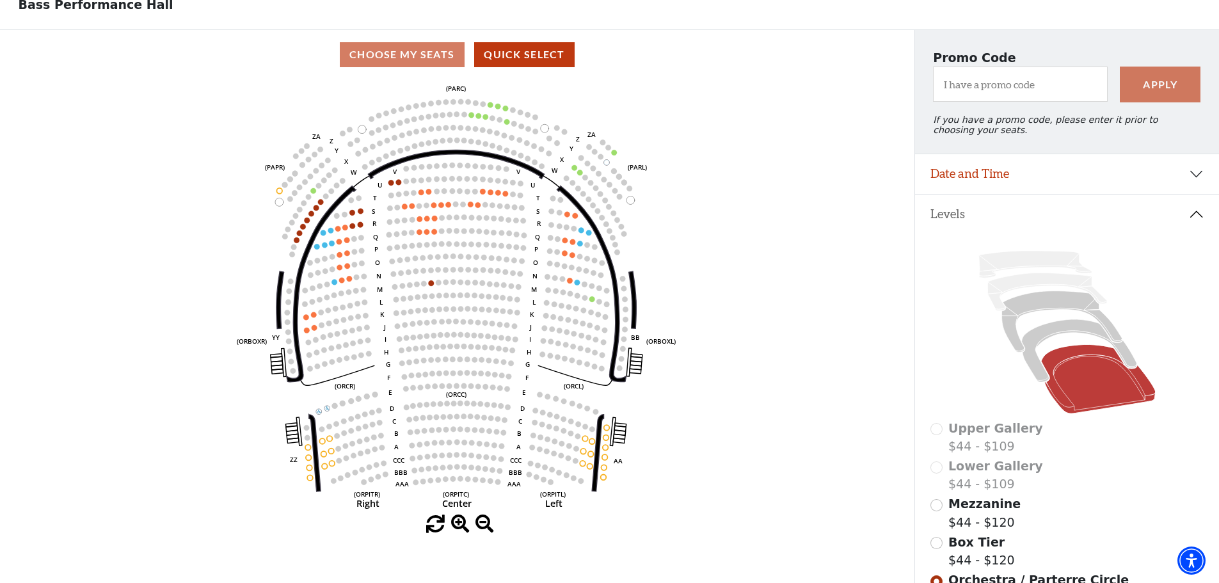
scroll to position [59, 0]
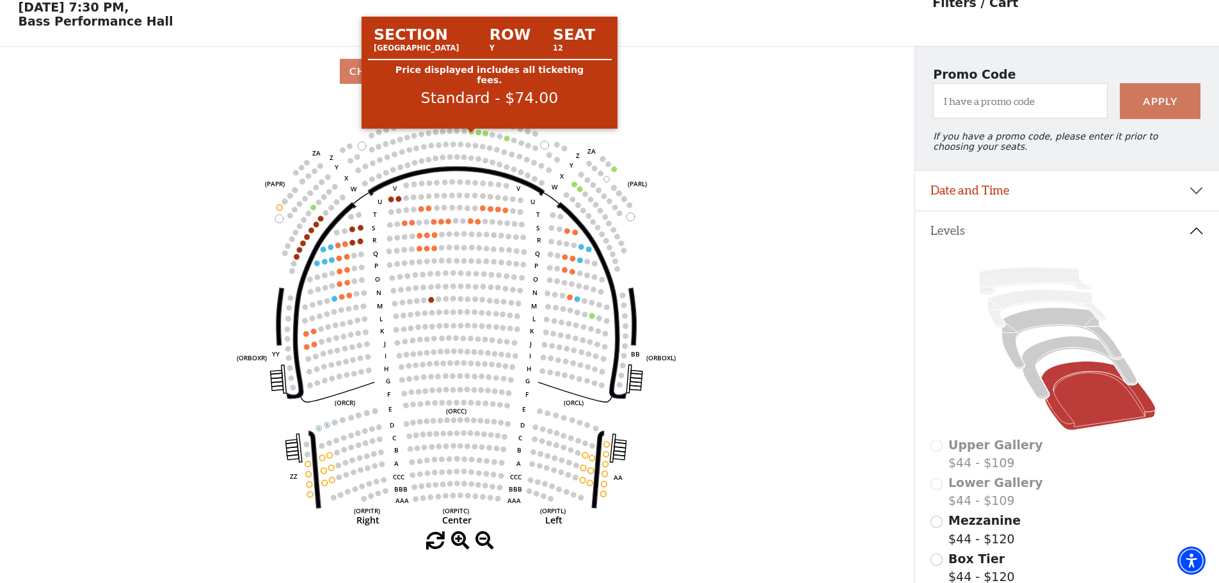
click at [471, 134] on circle at bounding box center [472, 132] width 6 height 6
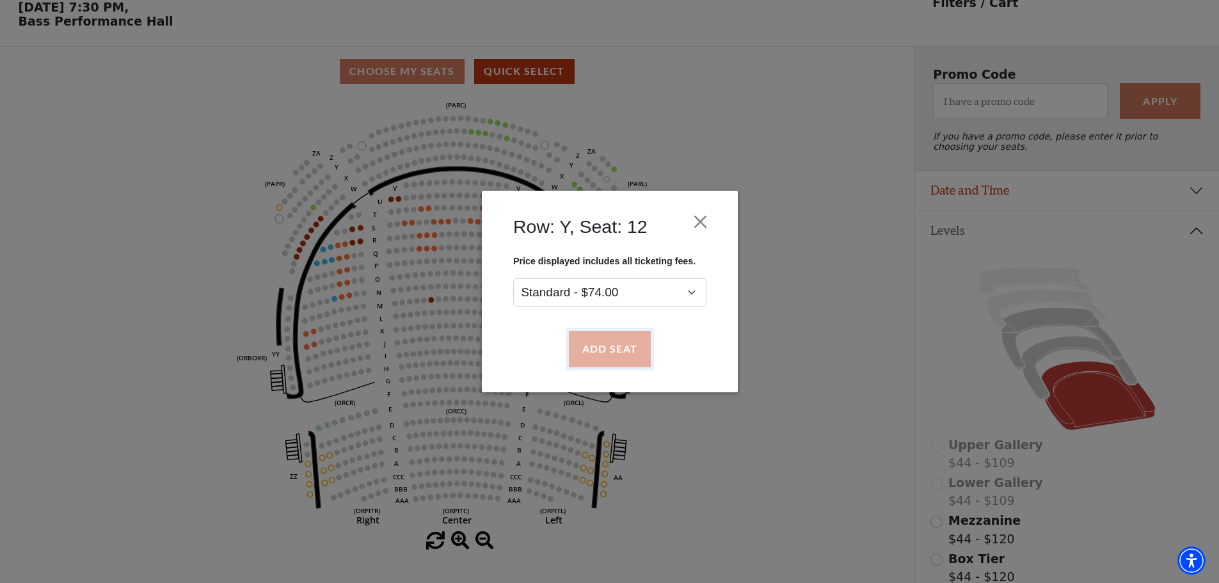
click at [619, 340] on button "Add Seat" at bounding box center [609, 349] width 82 height 36
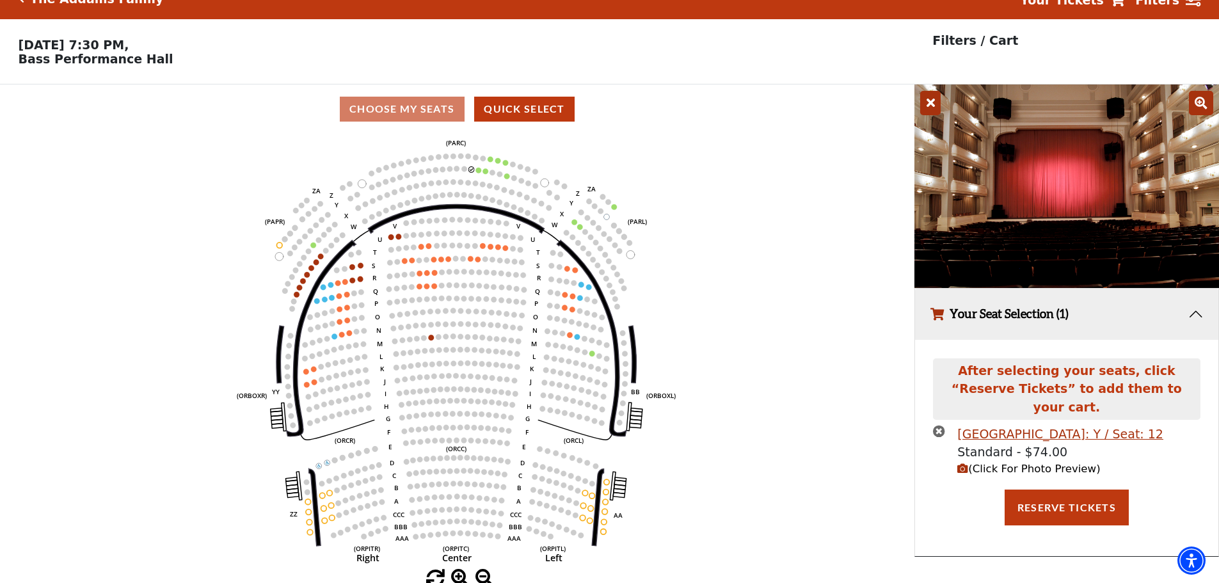
scroll to position [31, 0]
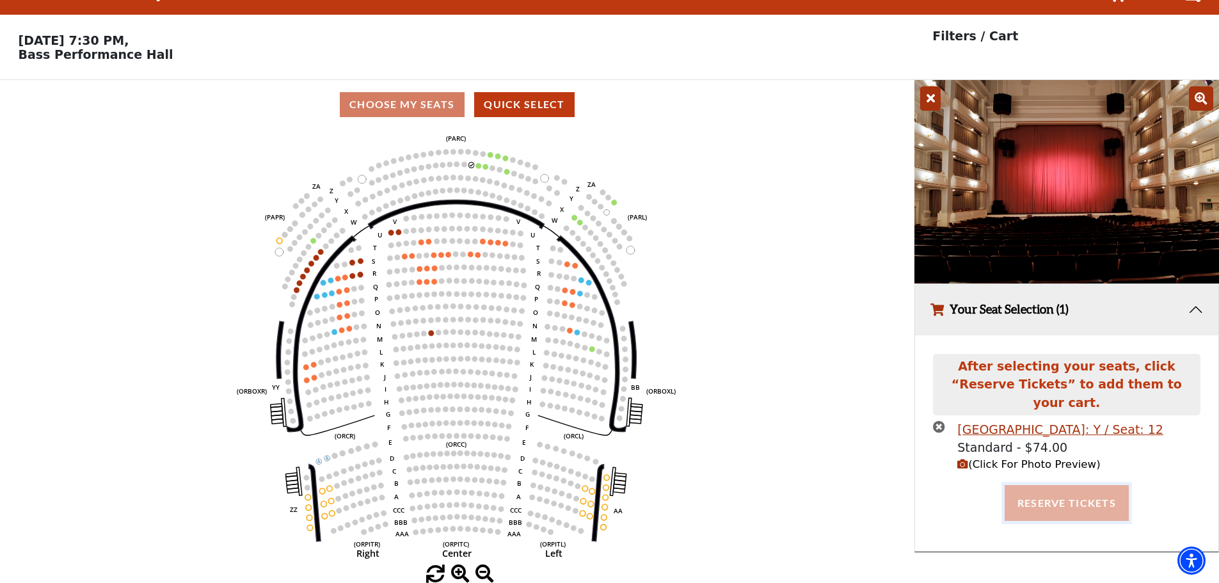
click at [1054, 485] on button "Reserve Tickets" at bounding box center [1066, 503] width 124 height 36
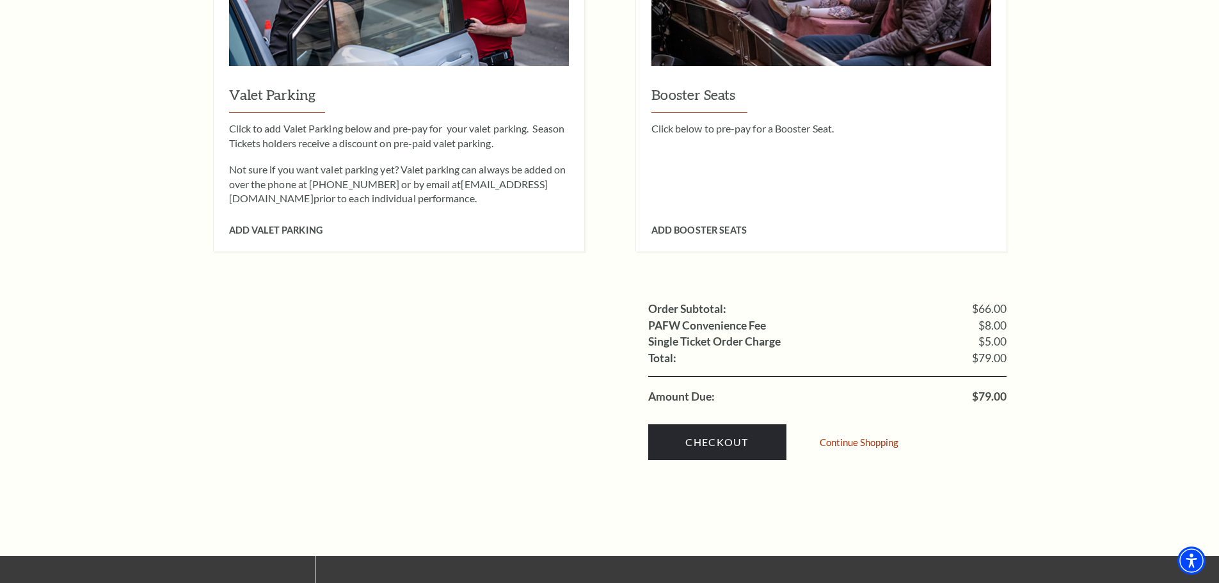
scroll to position [1088, 0]
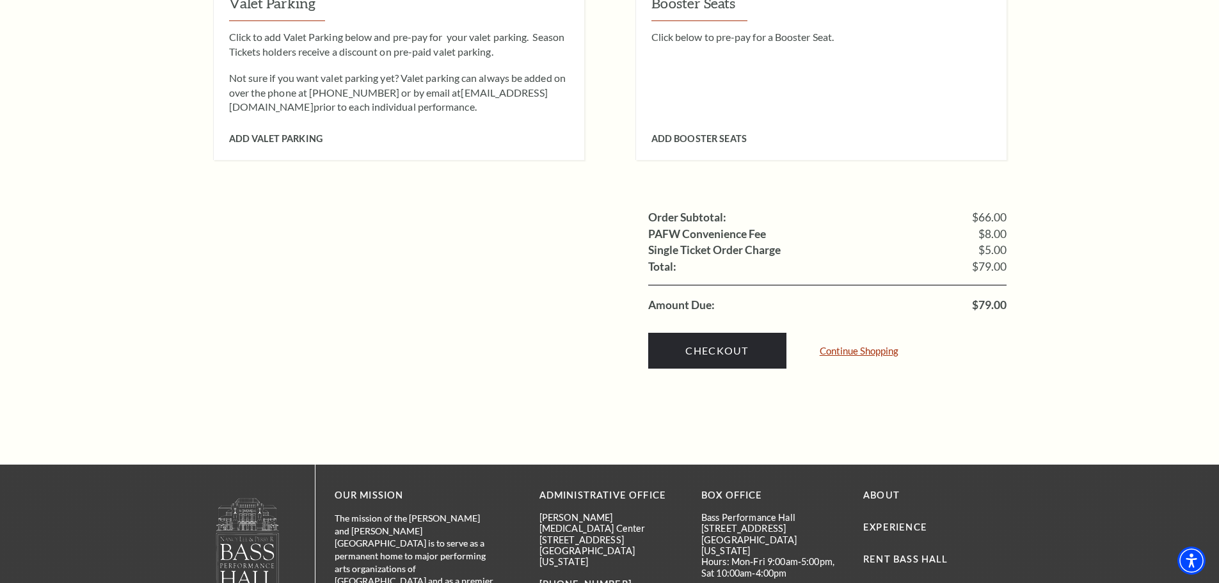
click at [873, 346] on link "Continue Shopping" at bounding box center [858, 351] width 79 height 10
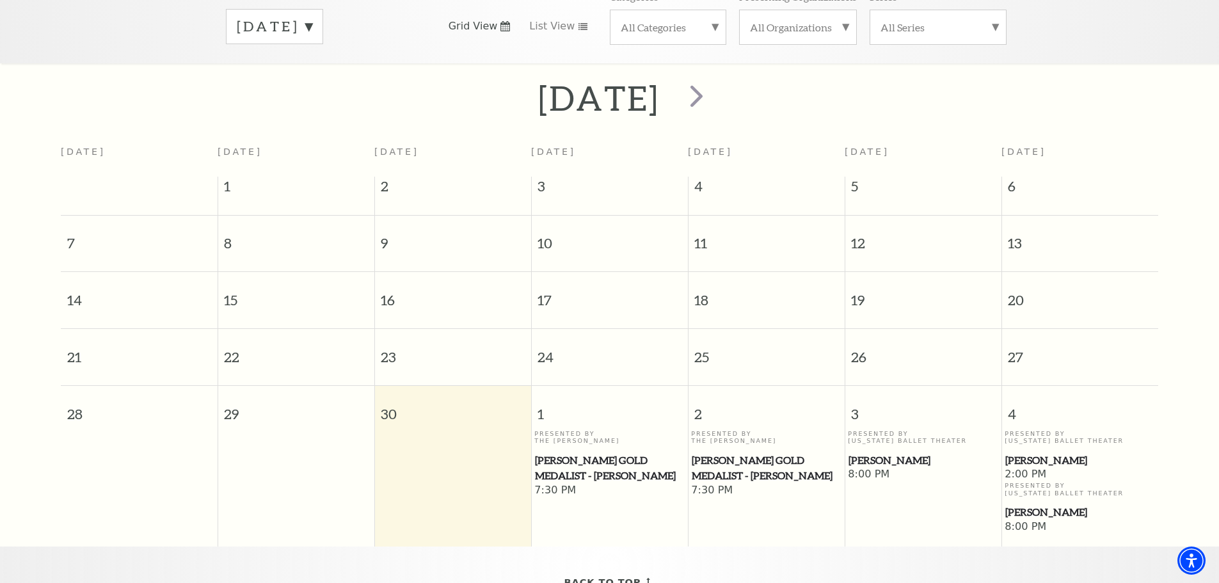
scroll to position [305, 0]
